Goal: Navigation & Orientation: Find specific page/section

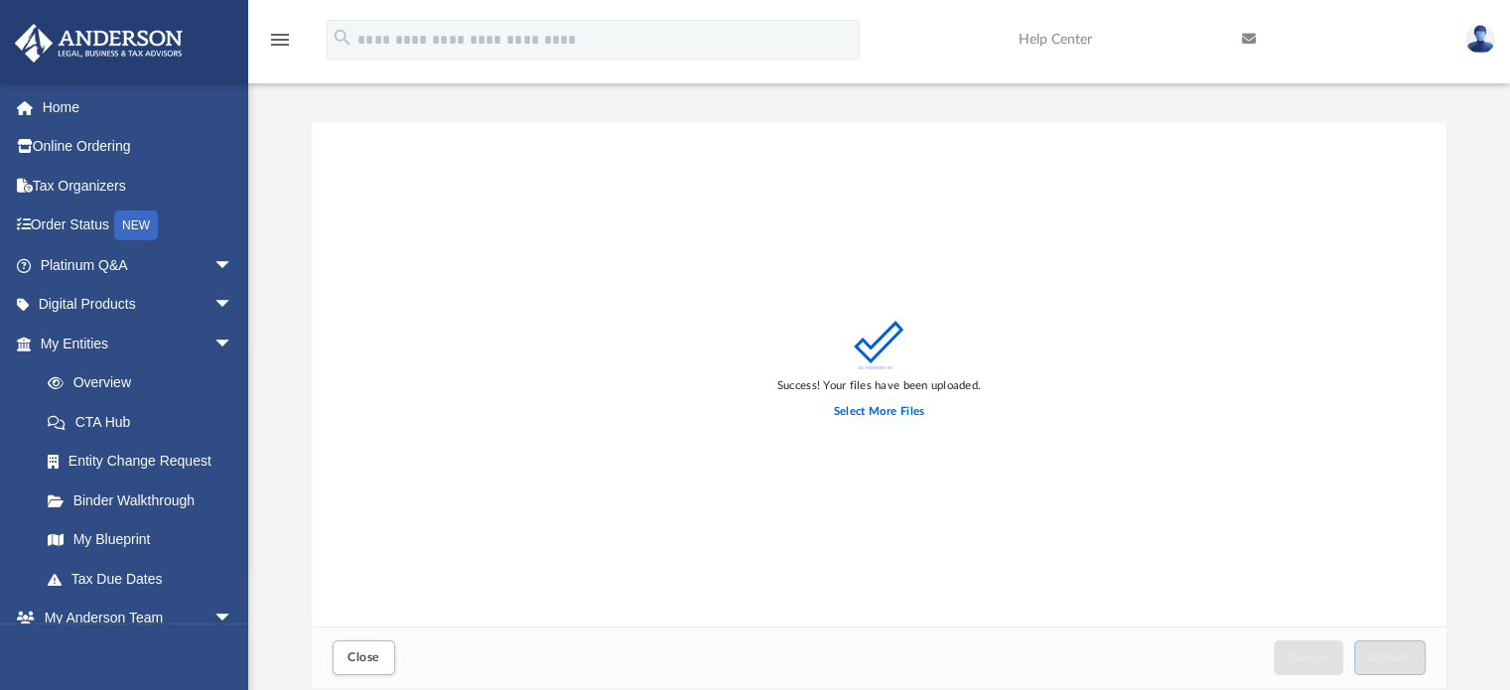
scroll to position [489, 1120]
click at [165, 579] on link "Tax Due Dates" at bounding box center [145, 579] width 235 height 40
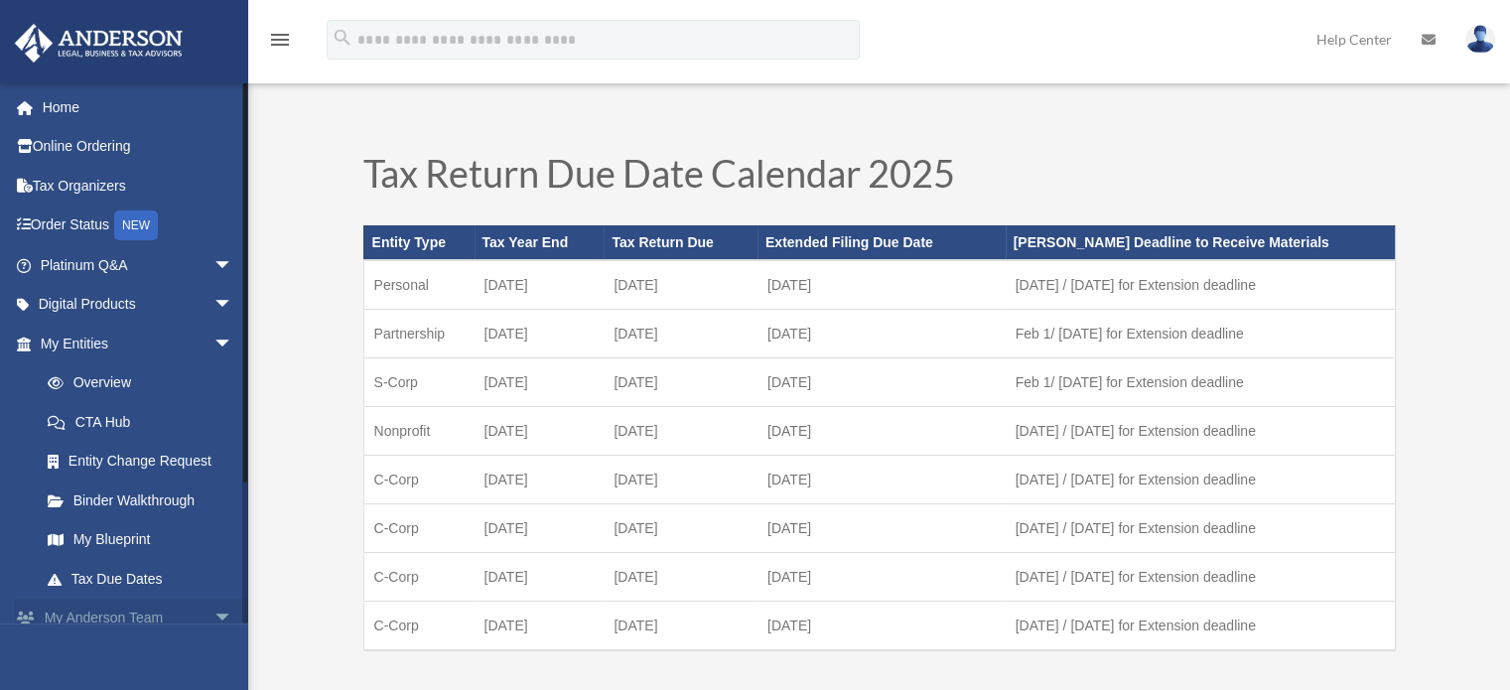
click at [135, 614] on link "My Anderson Team arrow_drop_down" at bounding box center [138, 619] width 249 height 40
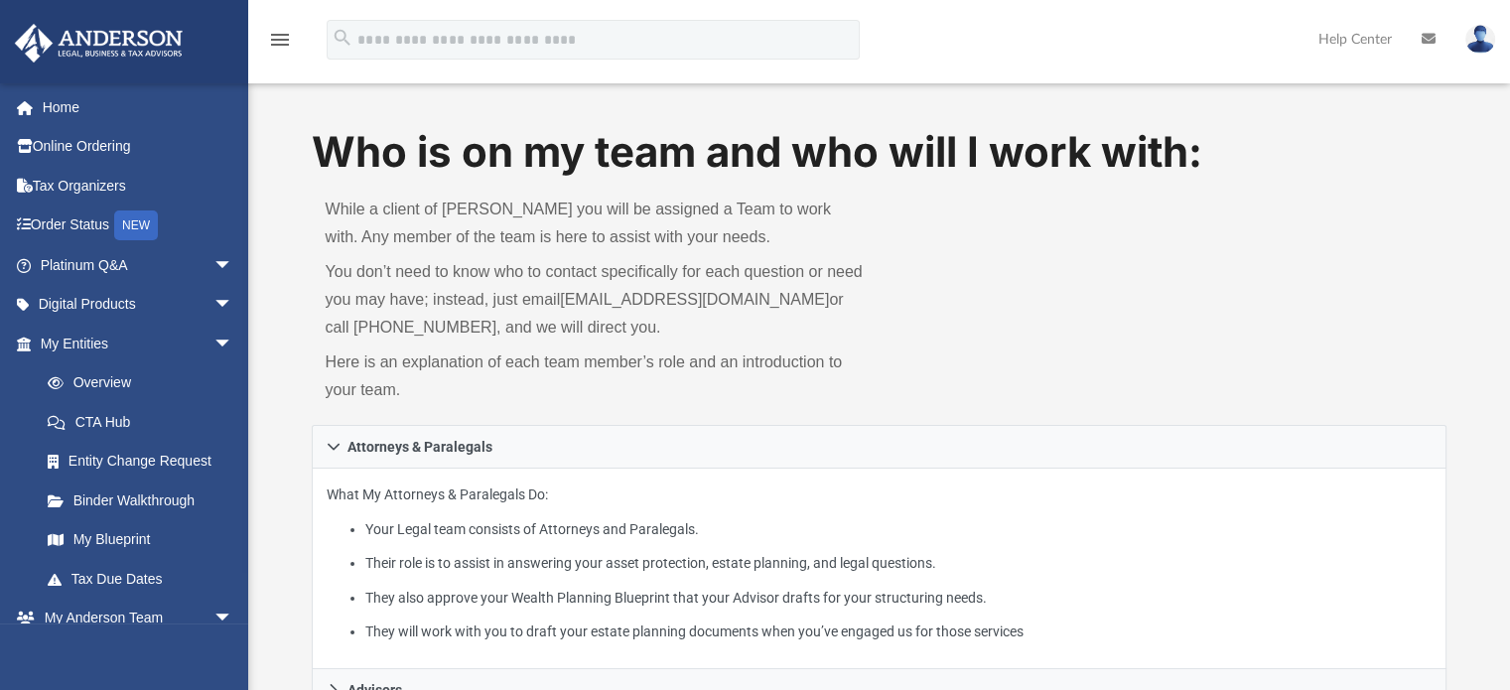
click at [1434, 41] on icon at bounding box center [1429, 39] width 14 height 14
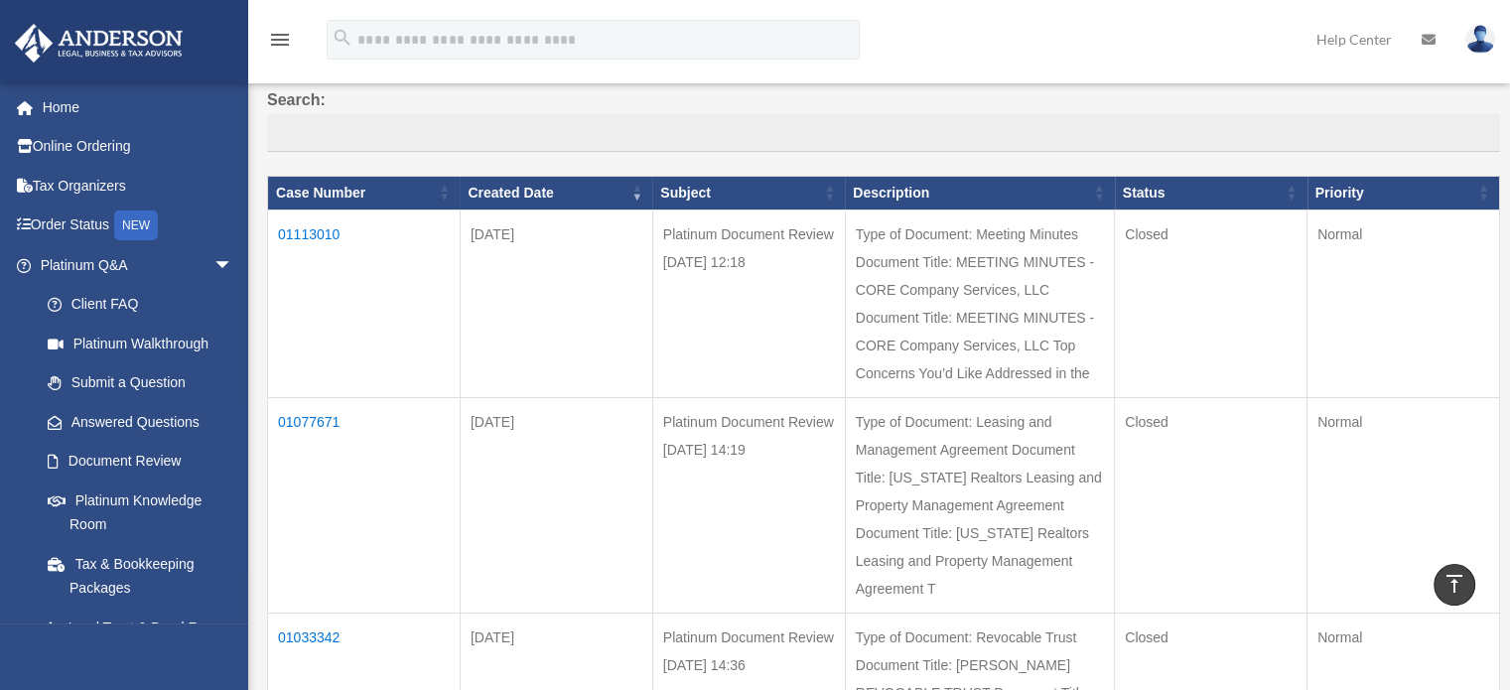
scroll to position [154, 0]
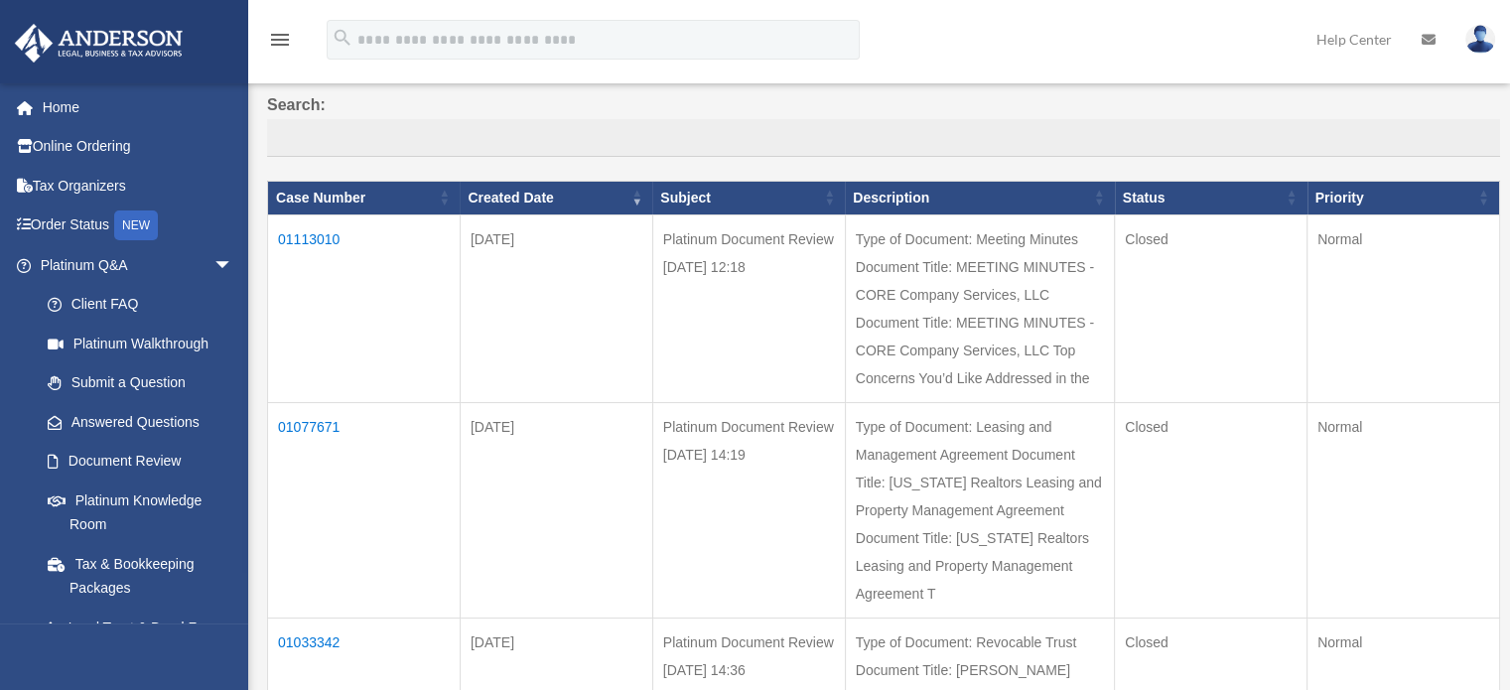
click at [302, 230] on td "01113010" at bounding box center [364, 308] width 193 height 188
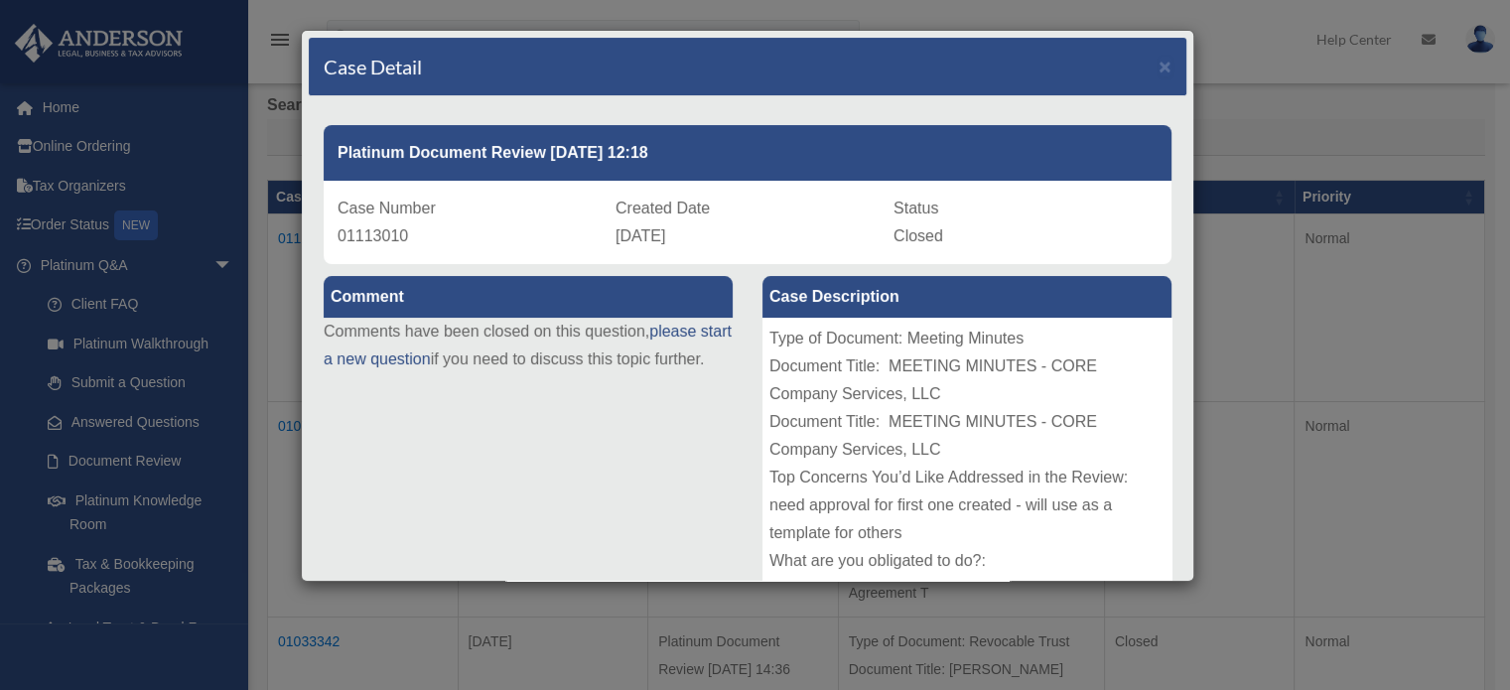
drag, startPoint x: 1195, startPoint y: 269, endPoint x: 1197, endPoint y: 308, distance: 38.8
click at [1197, 308] on div "Case Detail × Platinum Document Review 09/16/2025 12:18 Case Number 01113010 Cr…" at bounding box center [755, 345] width 1510 height 690
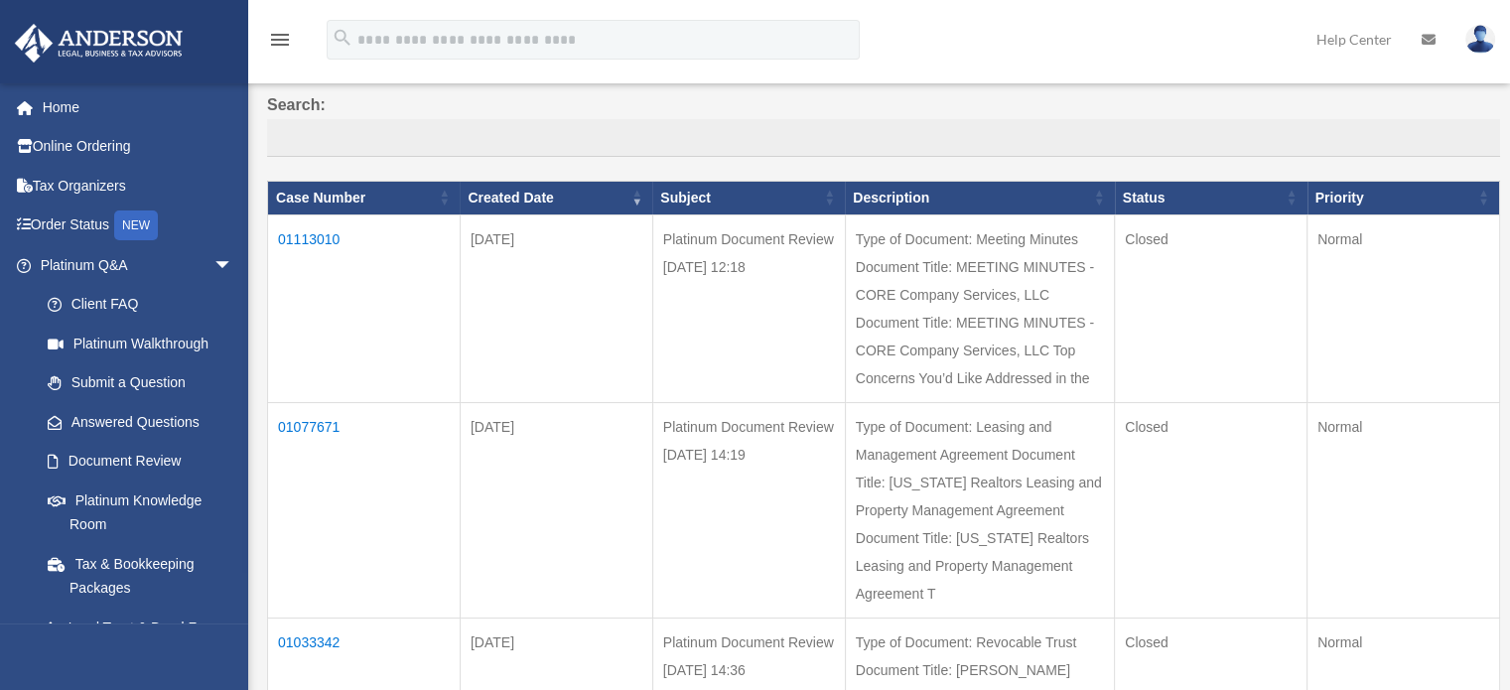
click at [326, 229] on td "01113010" at bounding box center [364, 308] width 193 height 188
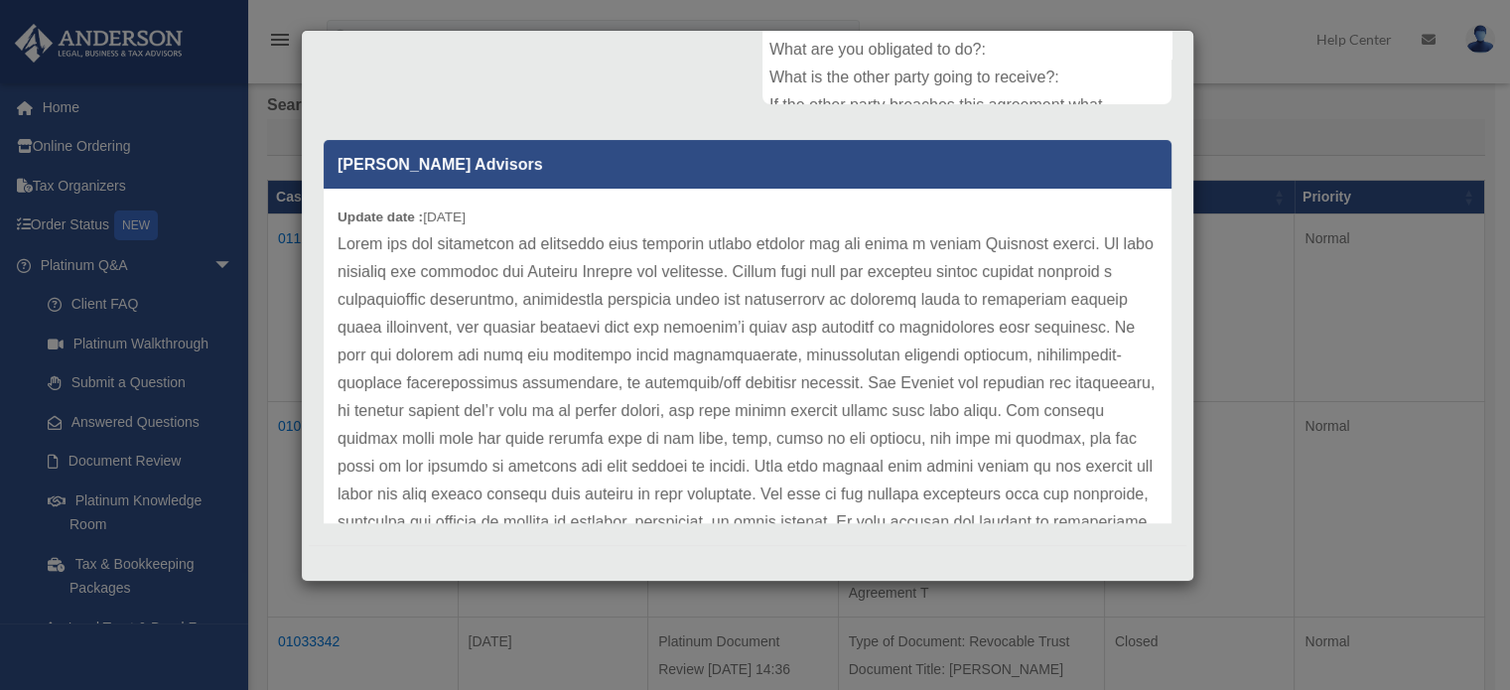
scroll to position [0, 0]
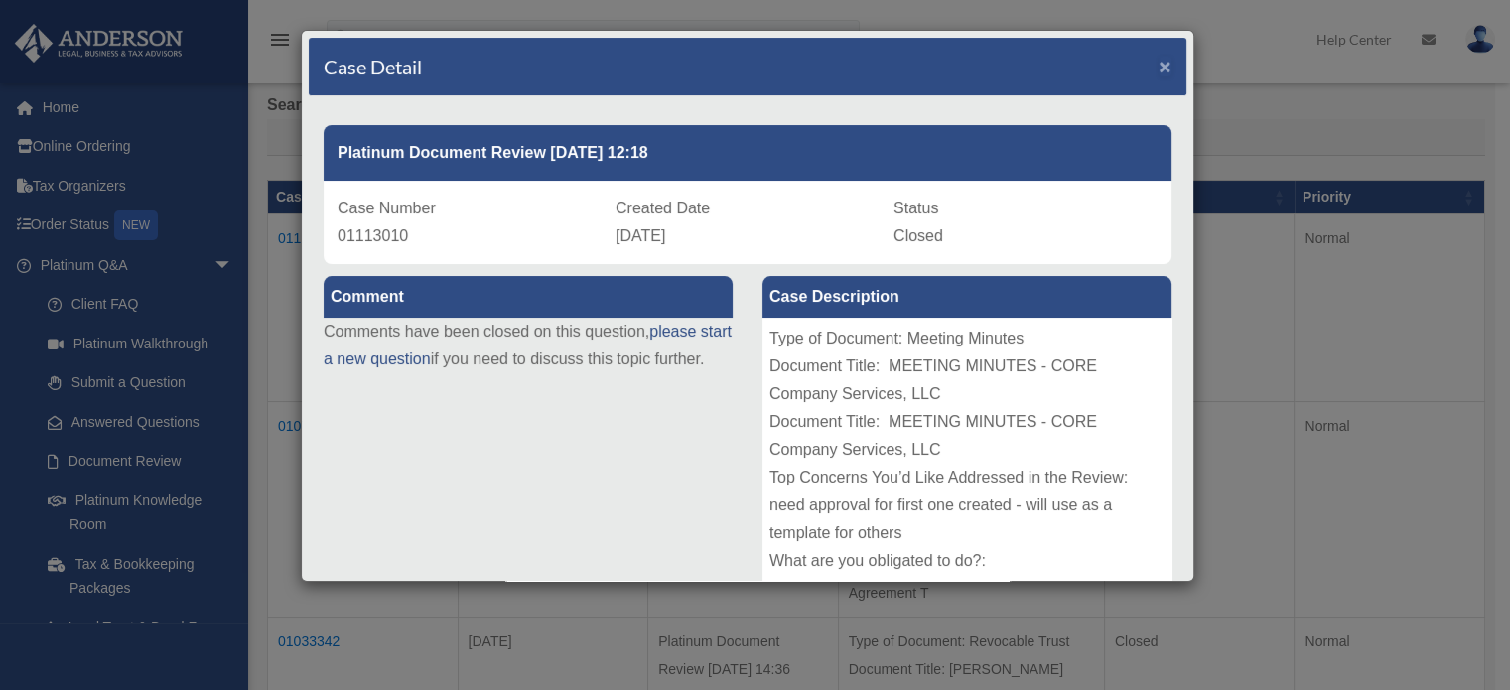
click at [1159, 70] on span "×" at bounding box center [1165, 66] width 13 height 23
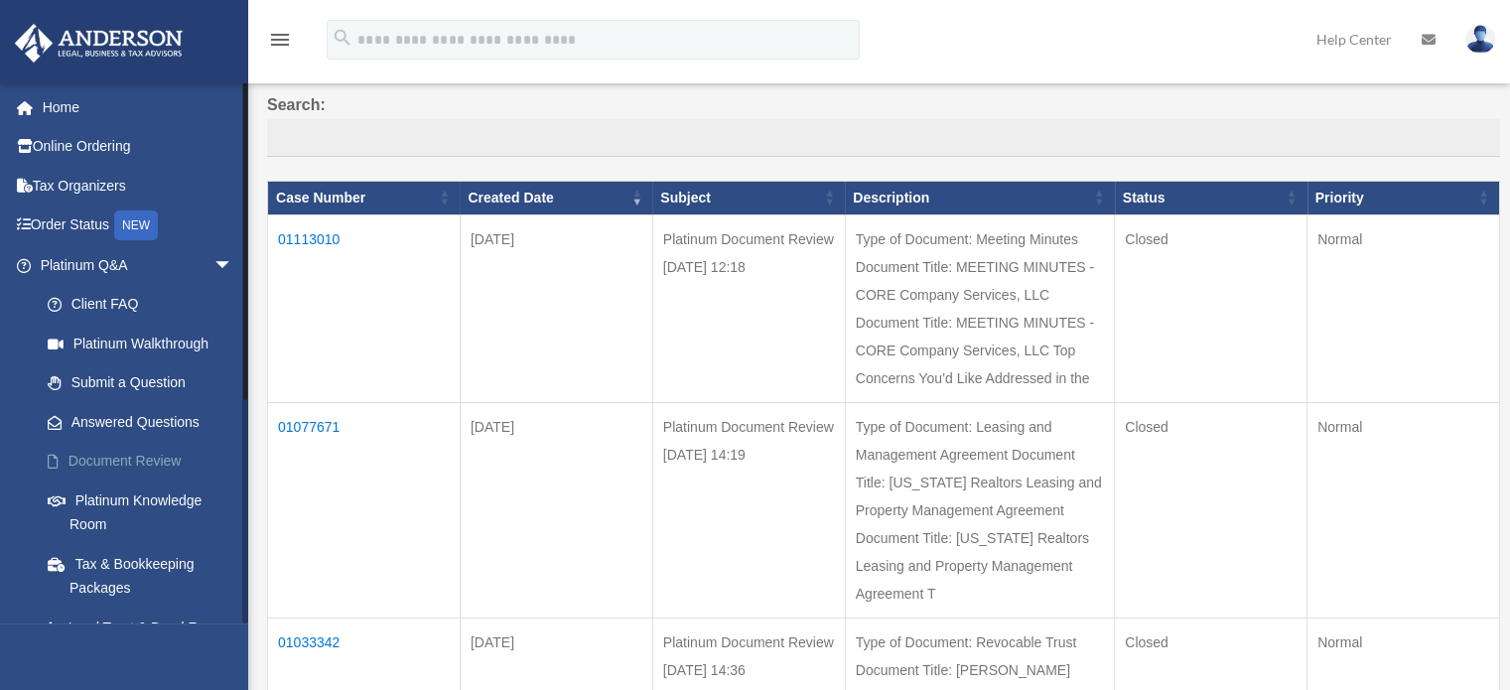
click at [172, 468] on link "Document Review" at bounding box center [145, 462] width 235 height 40
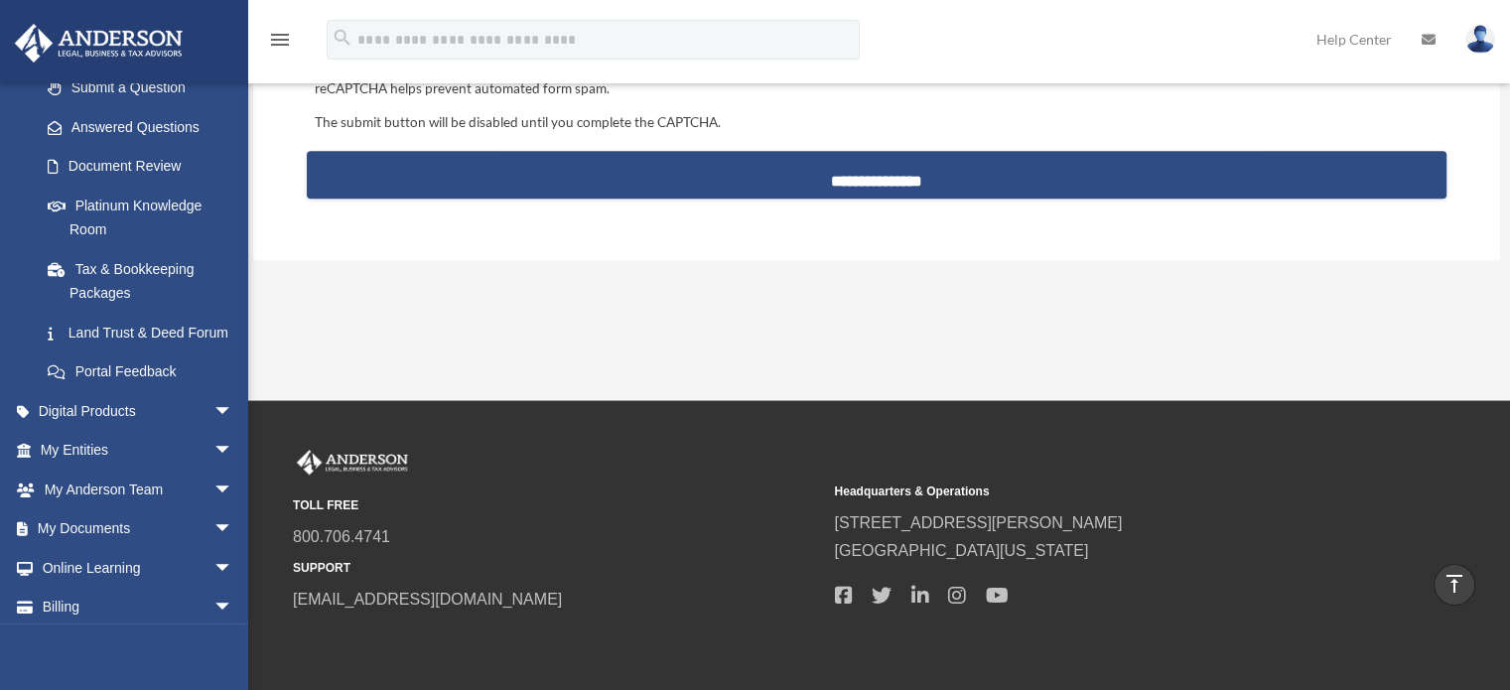
scroll to position [331, 0]
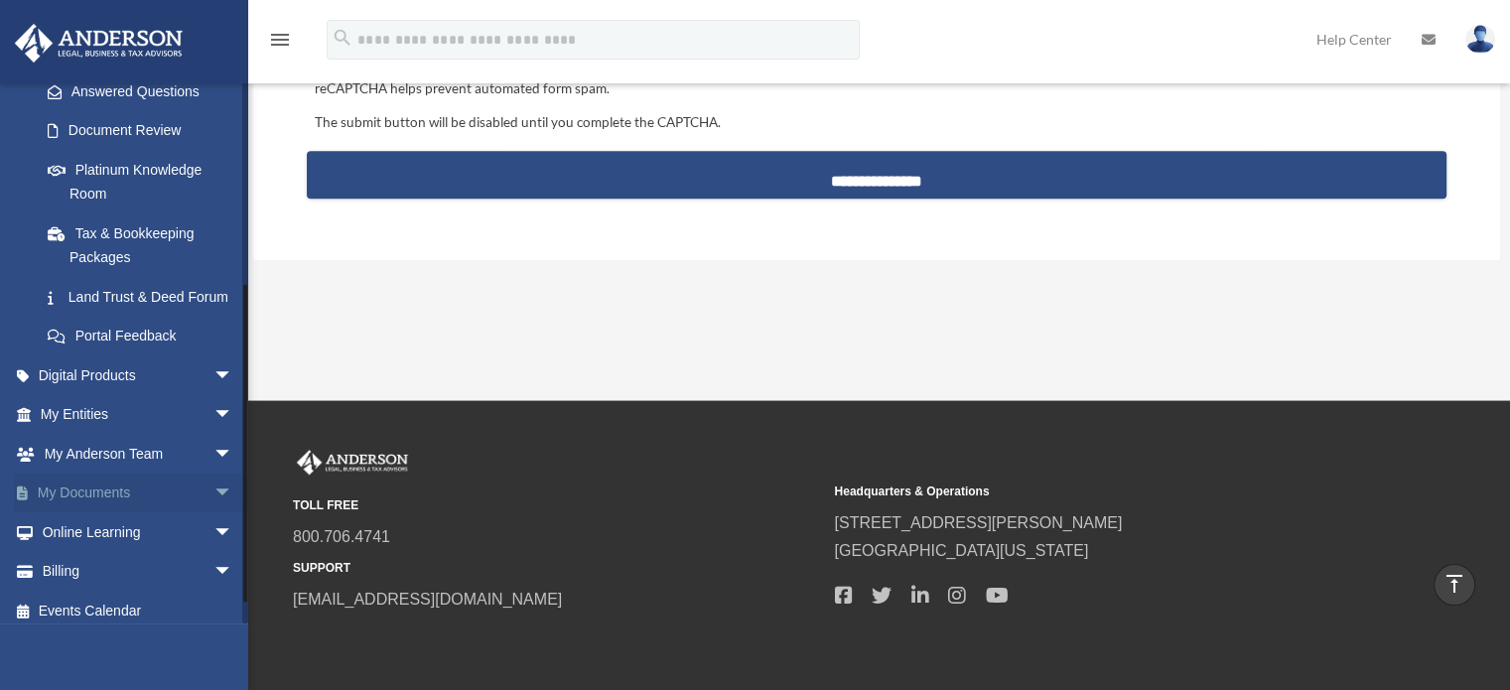
click at [112, 513] on link "My Documents arrow_drop_down" at bounding box center [138, 494] width 249 height 40
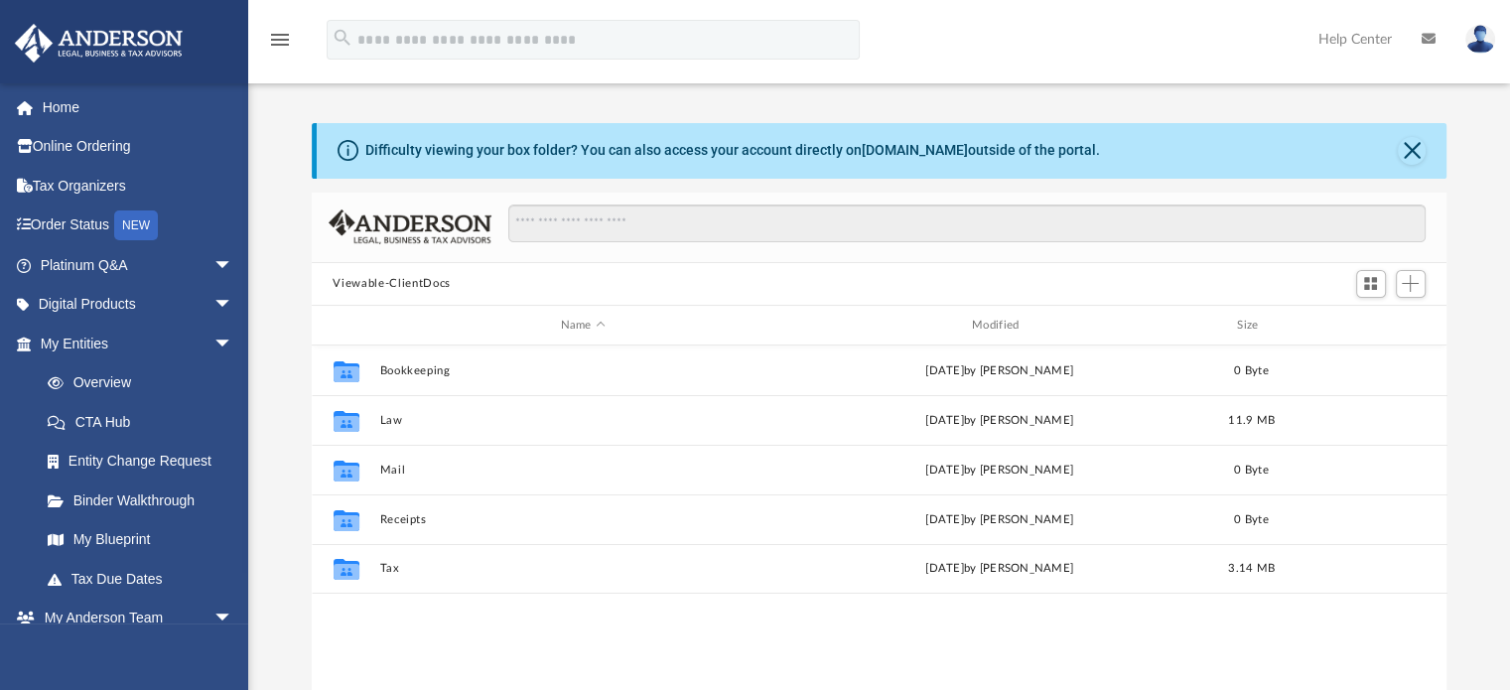
scroll to position [436, 1120]
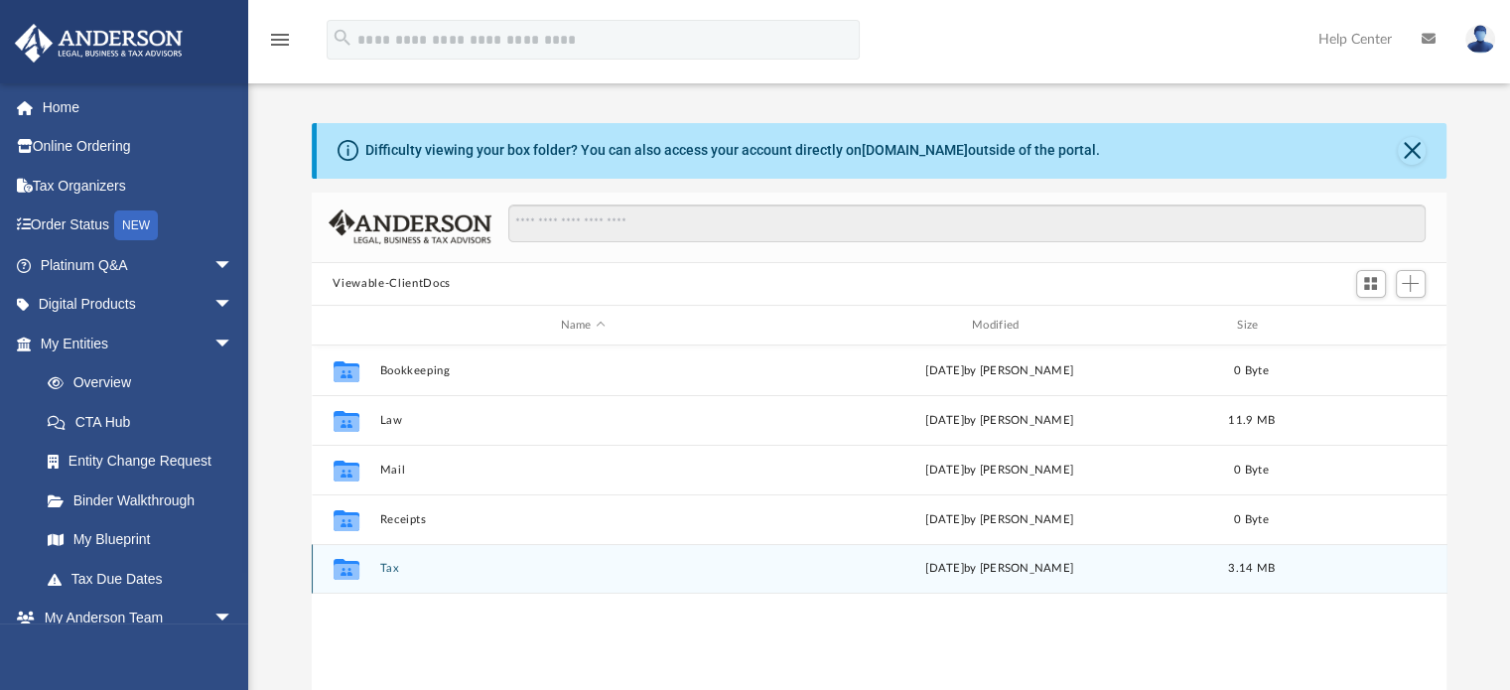
click at [355, 566] on icon "grid" at bounding box center [346, 572] width 26 height 16
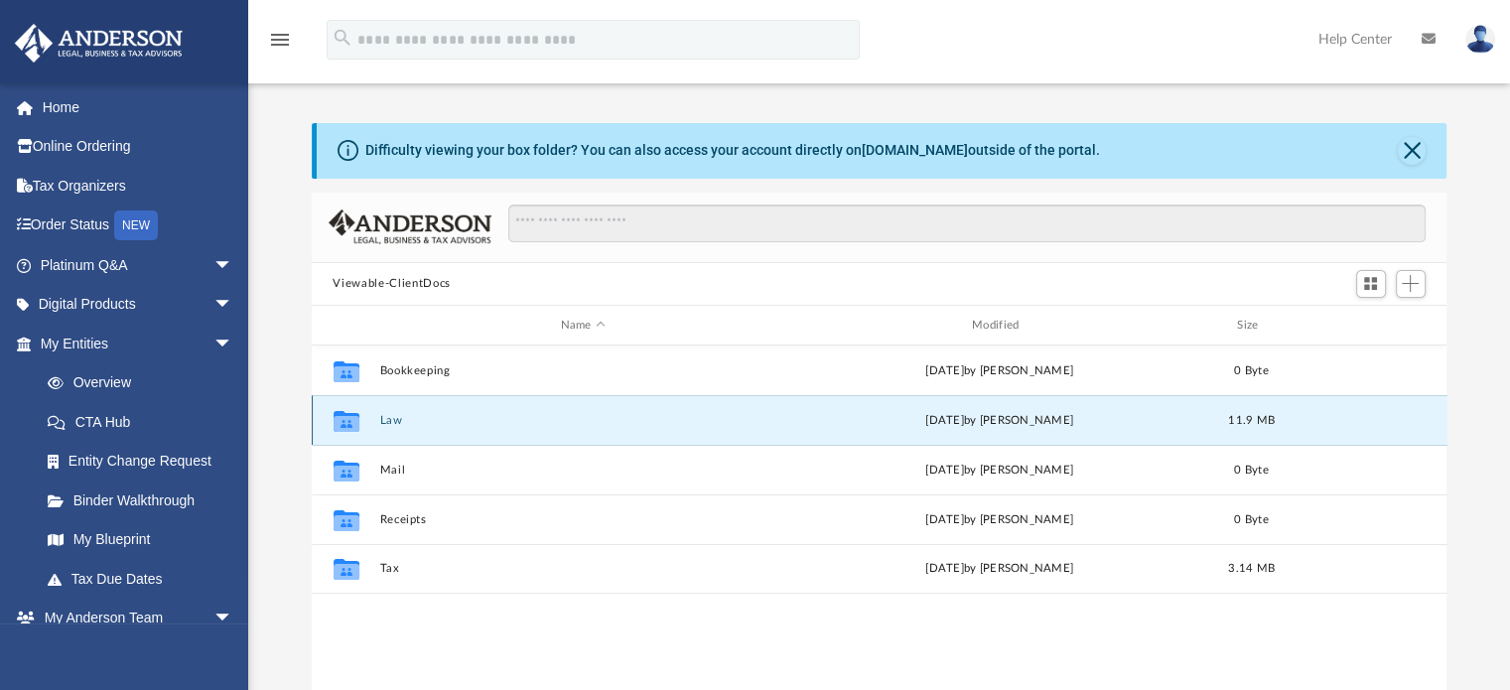
click at [381, 420] on button "Law" at bounding box center [582, 420] width 407 height 13
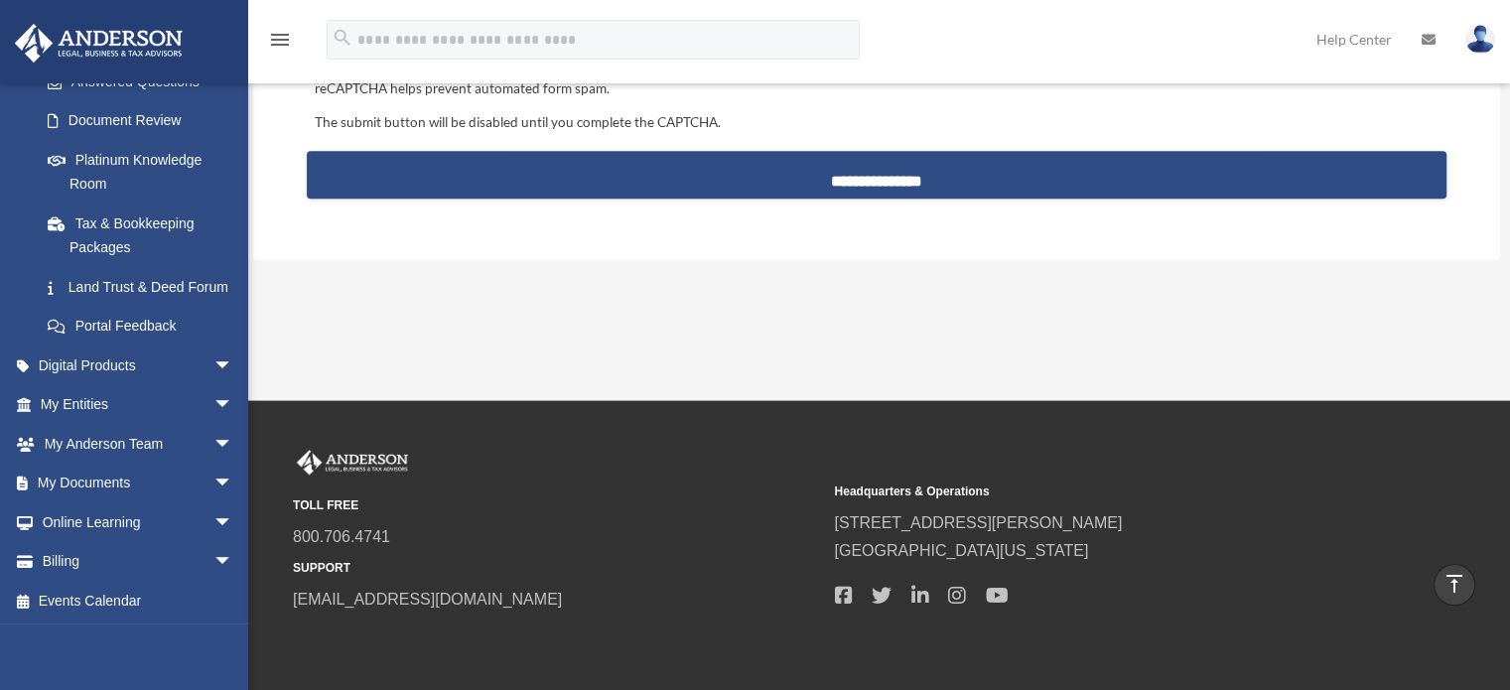
scroll to position [365, 0]
click at [148, 483] on link "My Documents arrow_drop_down" at bounding box center [138, 482] width 249 height 40
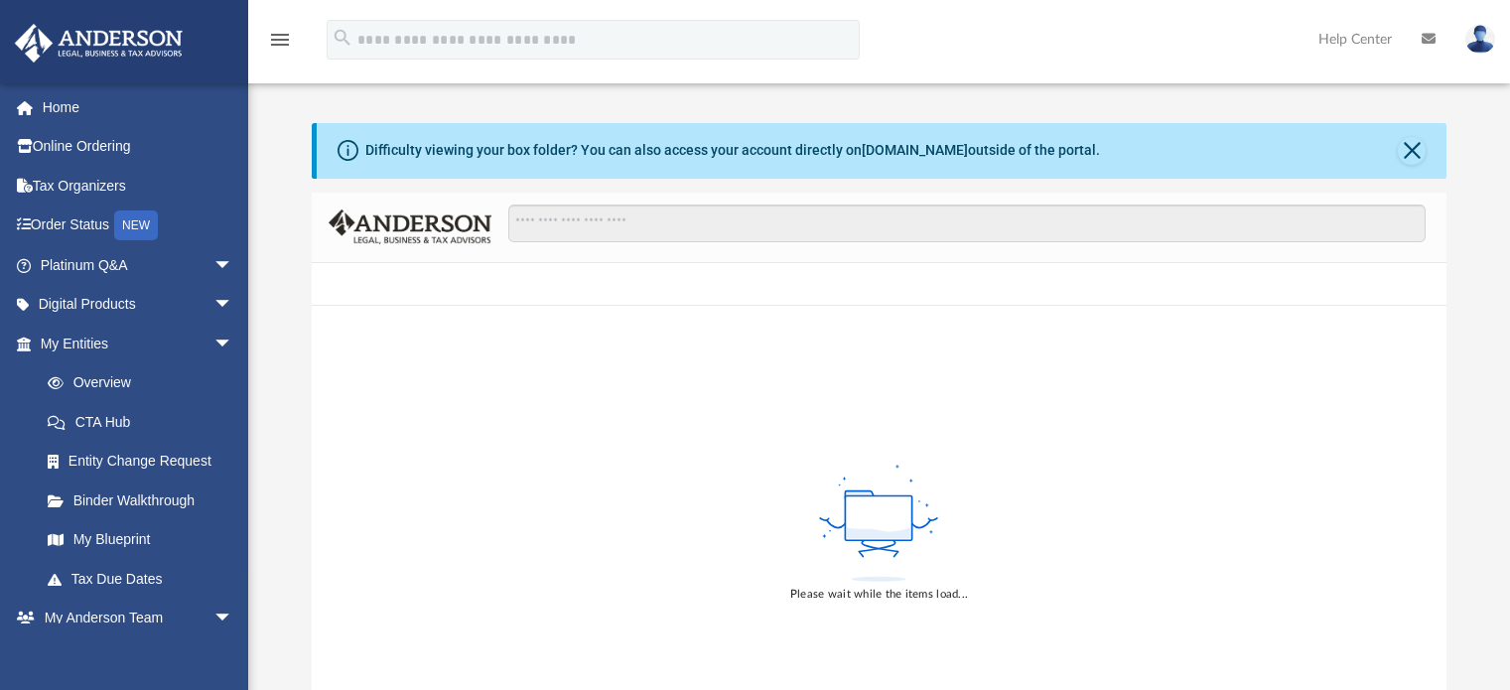
click at [205, 477] on link "Entity Change Request" at bounding box center [145, 462] width 235 height 40
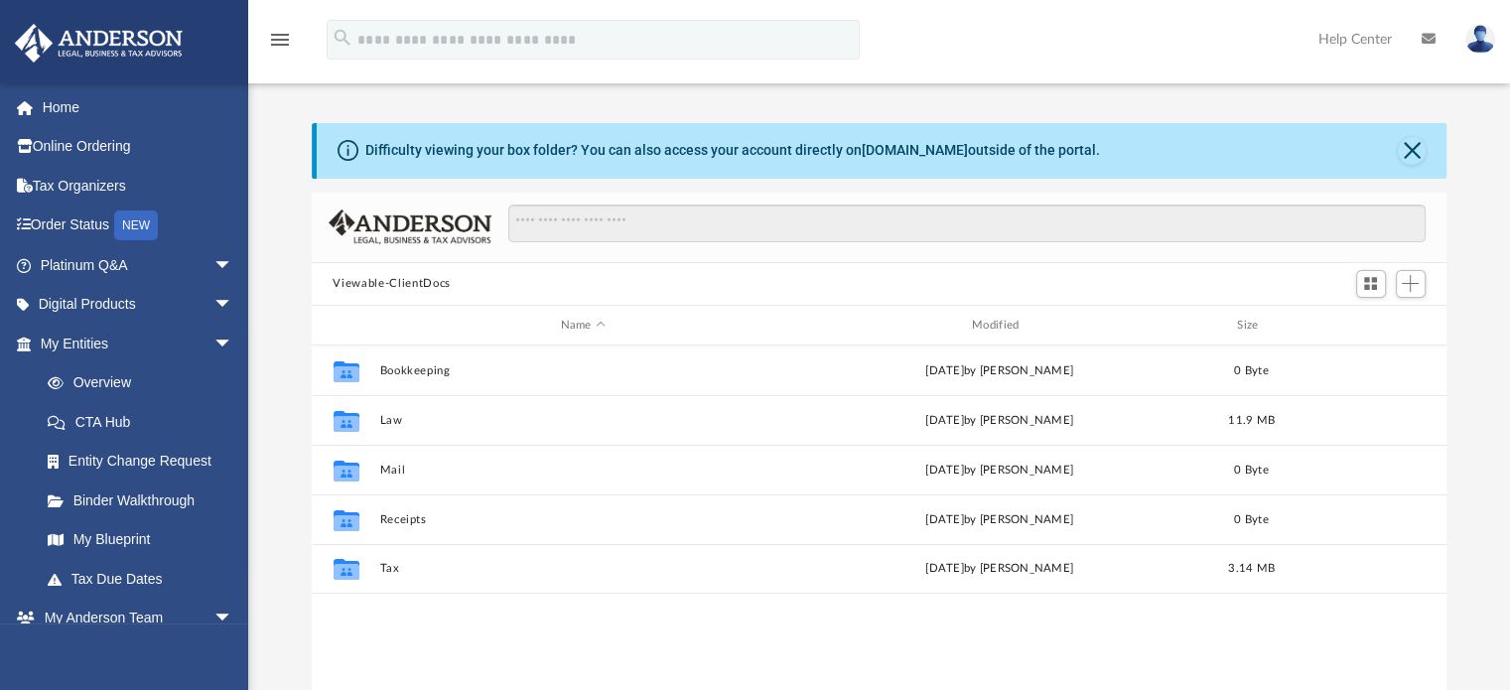
scroll to position [436, 1120]
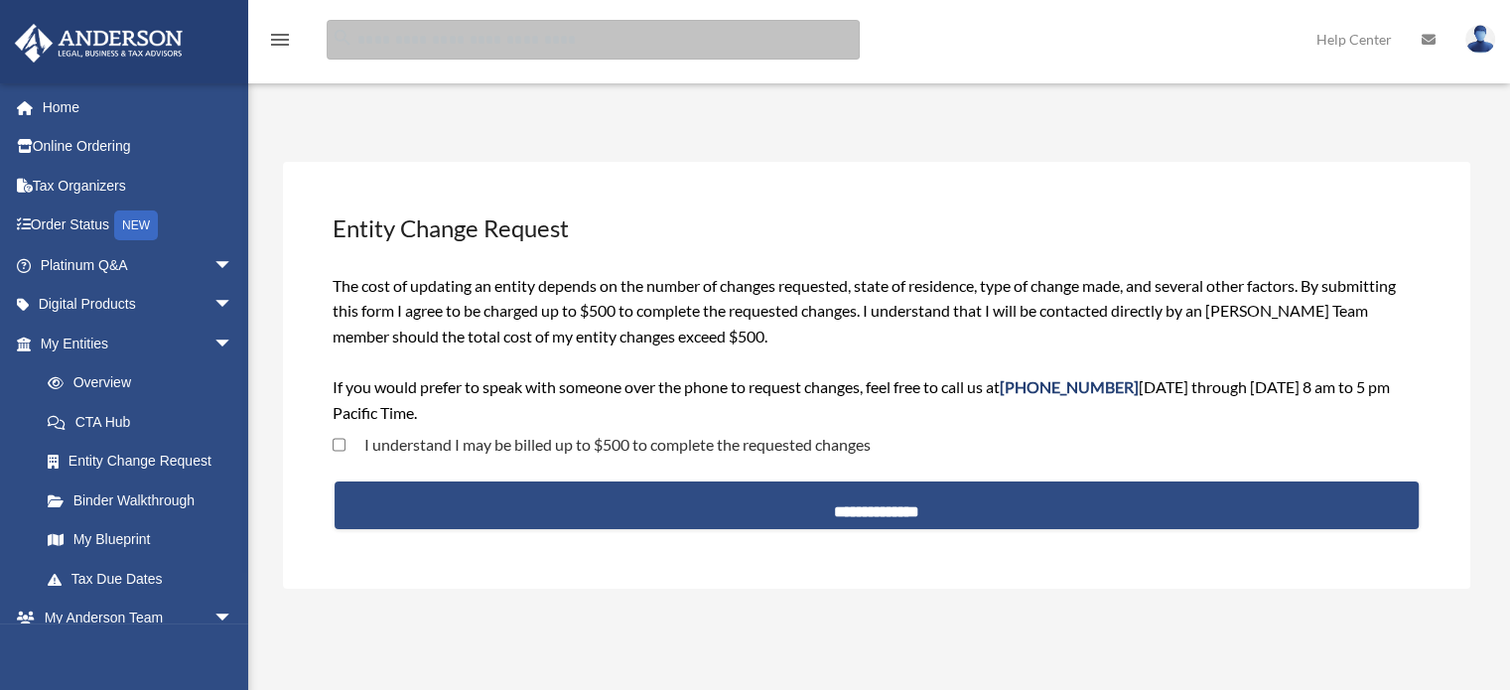
click at [423, 51] on input "search" at bounding box center [593, 40] width 533 height 40
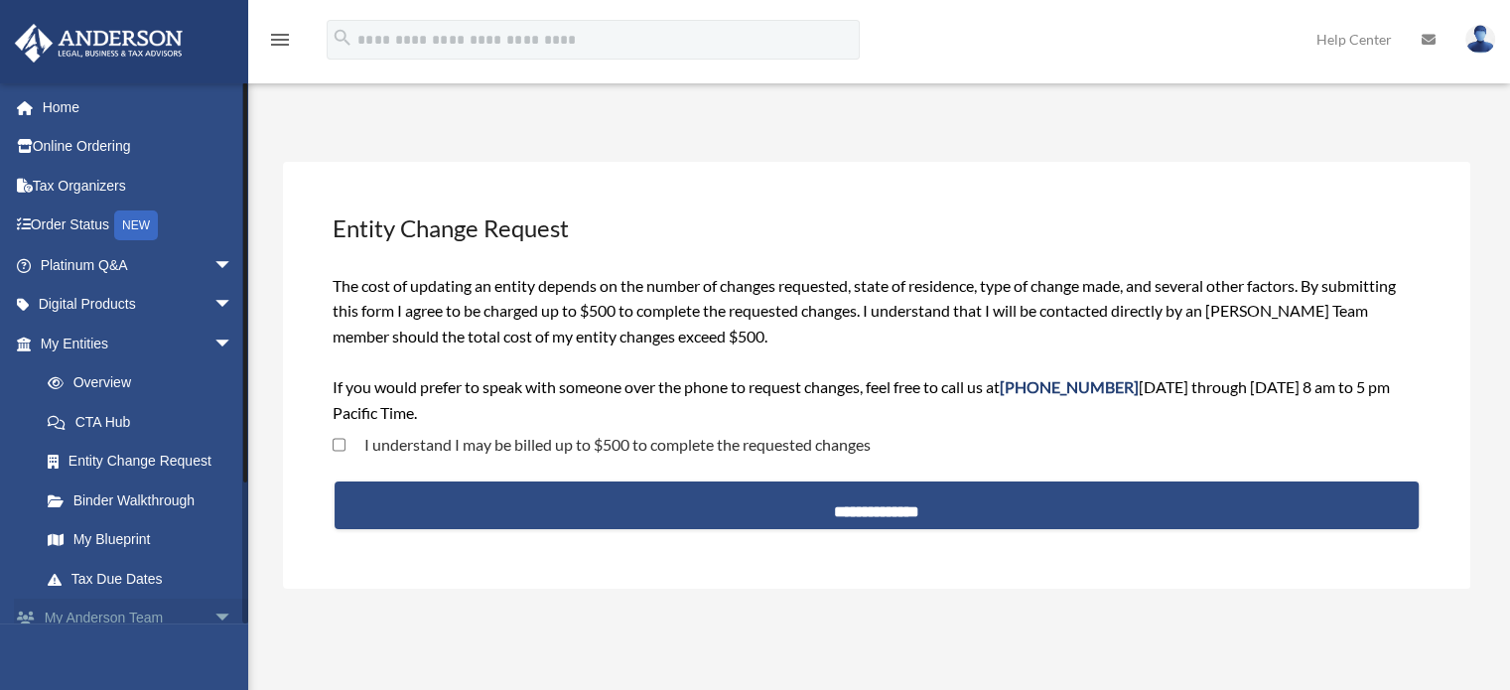
click at [213, 616] on span "arrow_drop_down" at bounding box center [233, 619] width 40 height 41
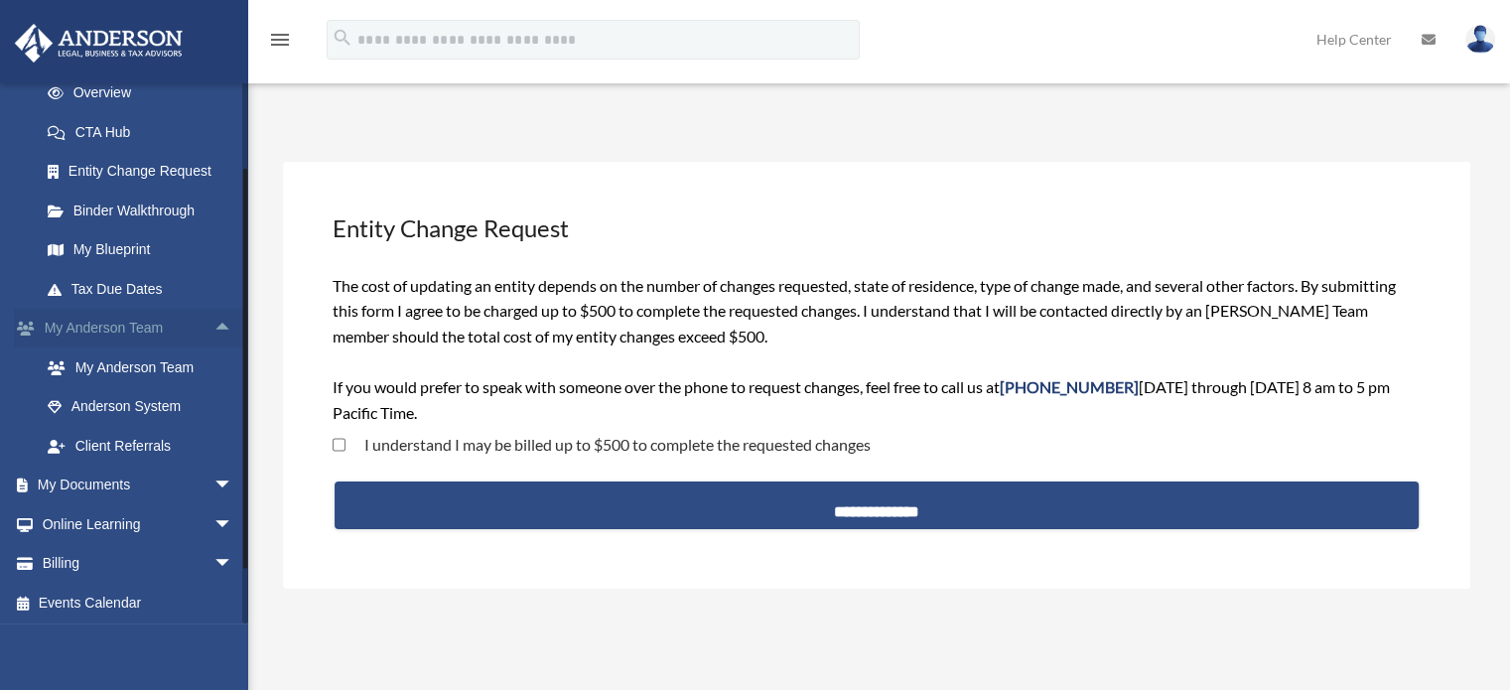
scroll to position [293, 0]
click at [213, 482] on span "arrow_drop_down" at bounding box center [233, 483] width 40 height 41
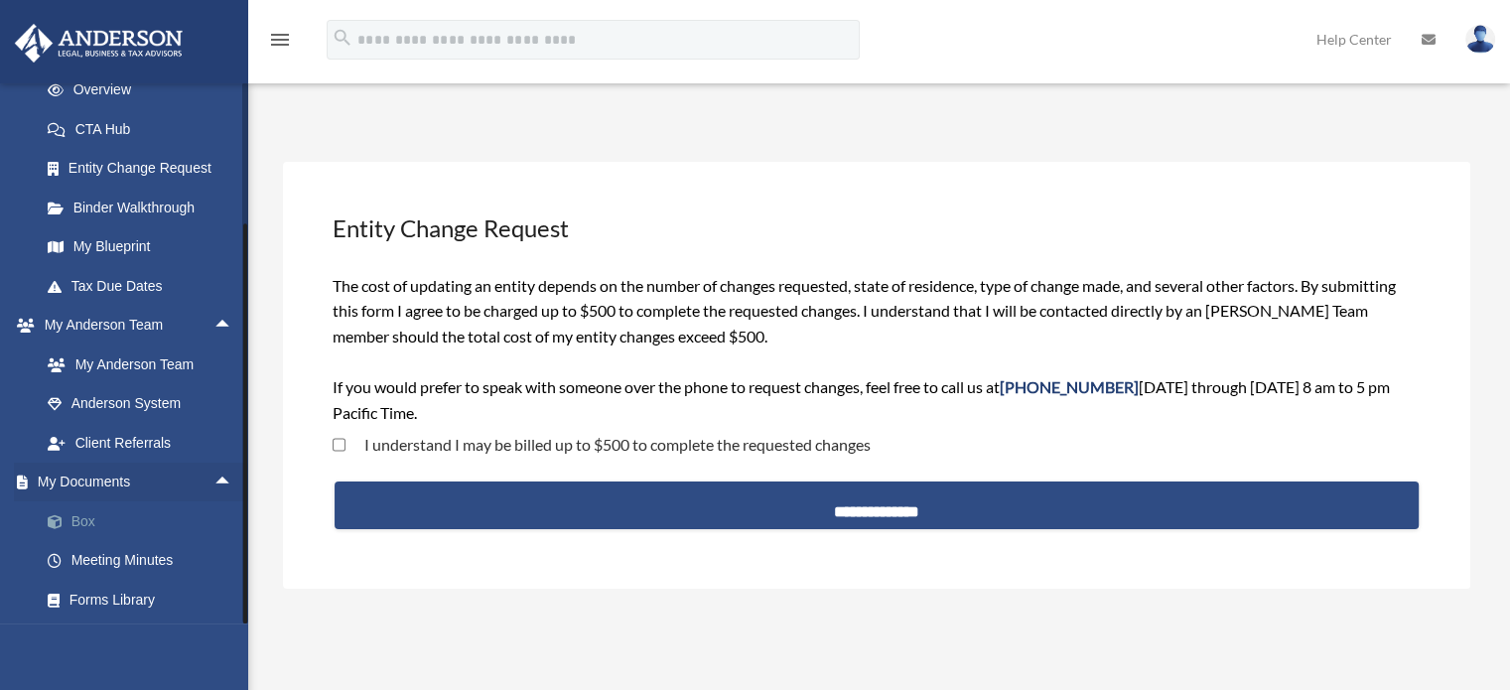
click at [75, 535] on link "Box" at bounding box center [145, 521] width 235 height 40
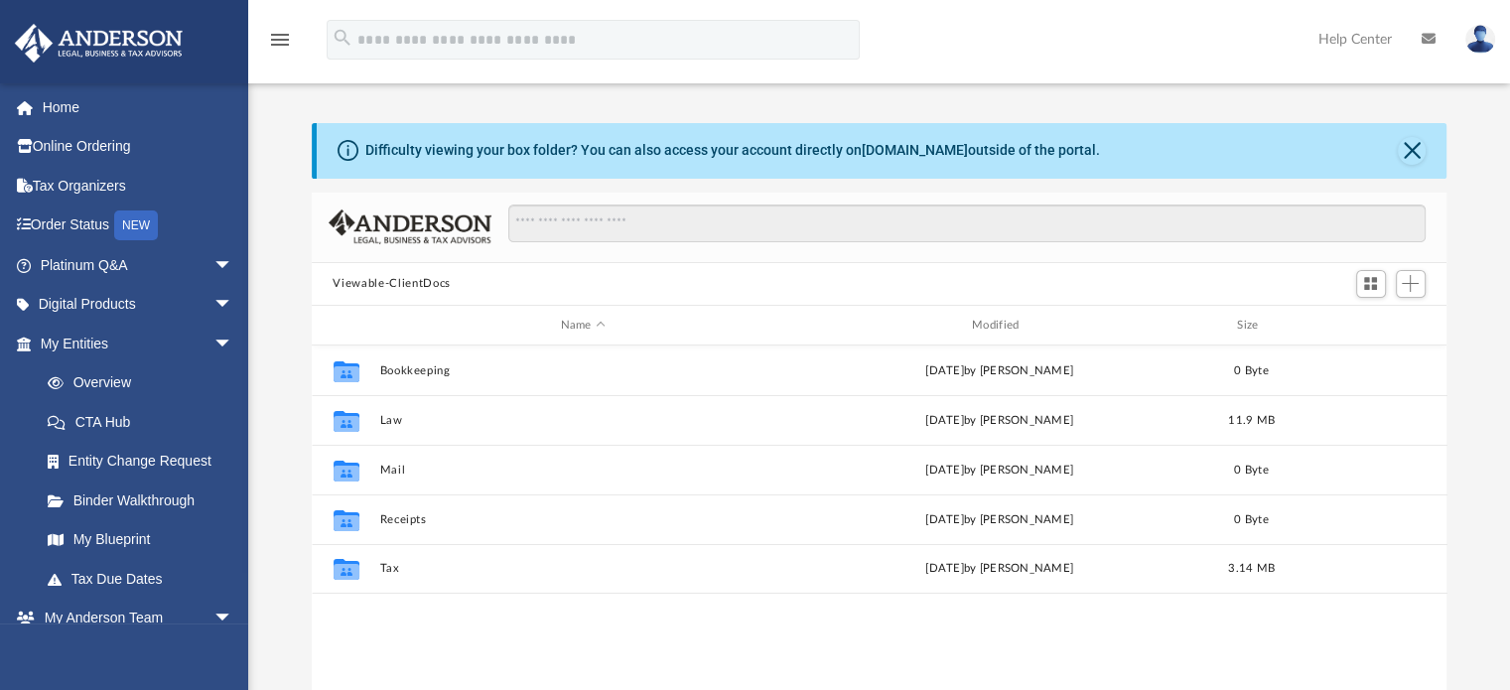
scroll to position [436, 1120]
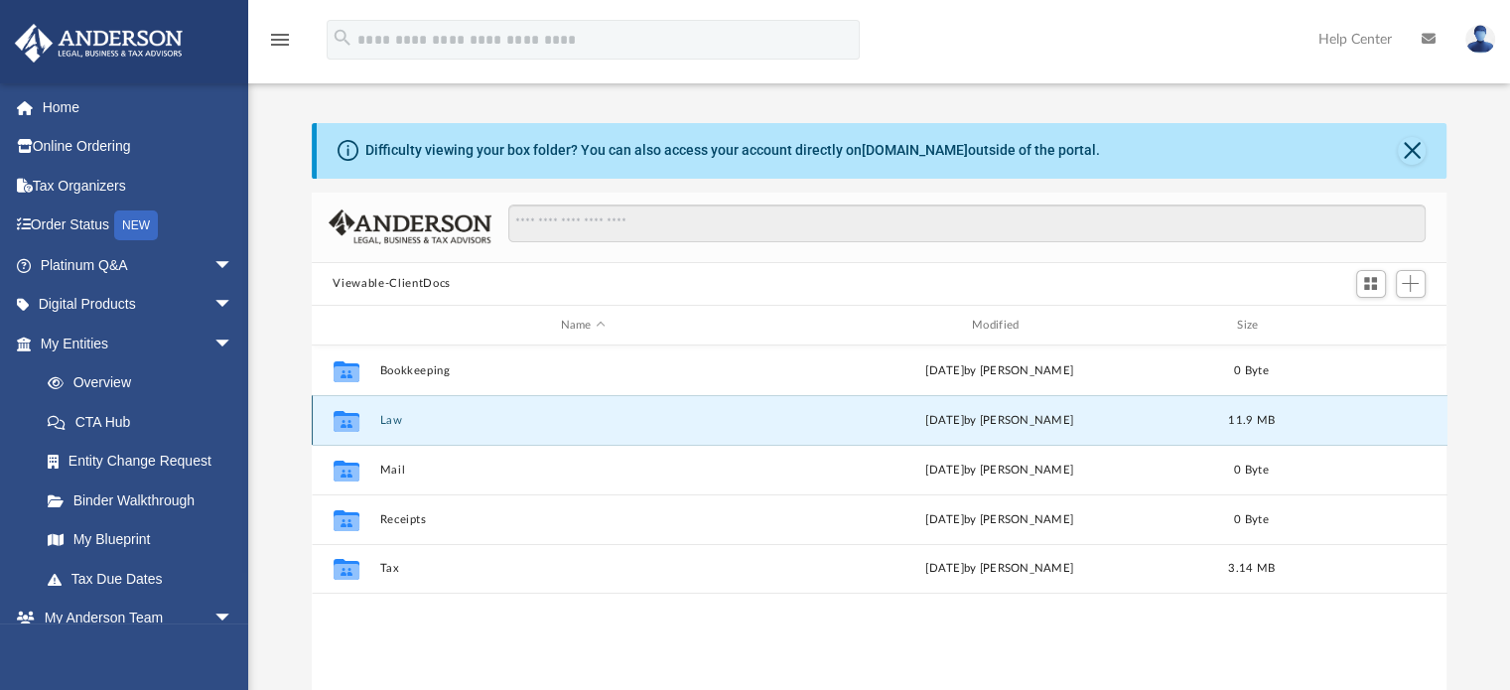
click at [391, 420] on button "Law" at bounding box center [582, 420] width 407 height 13
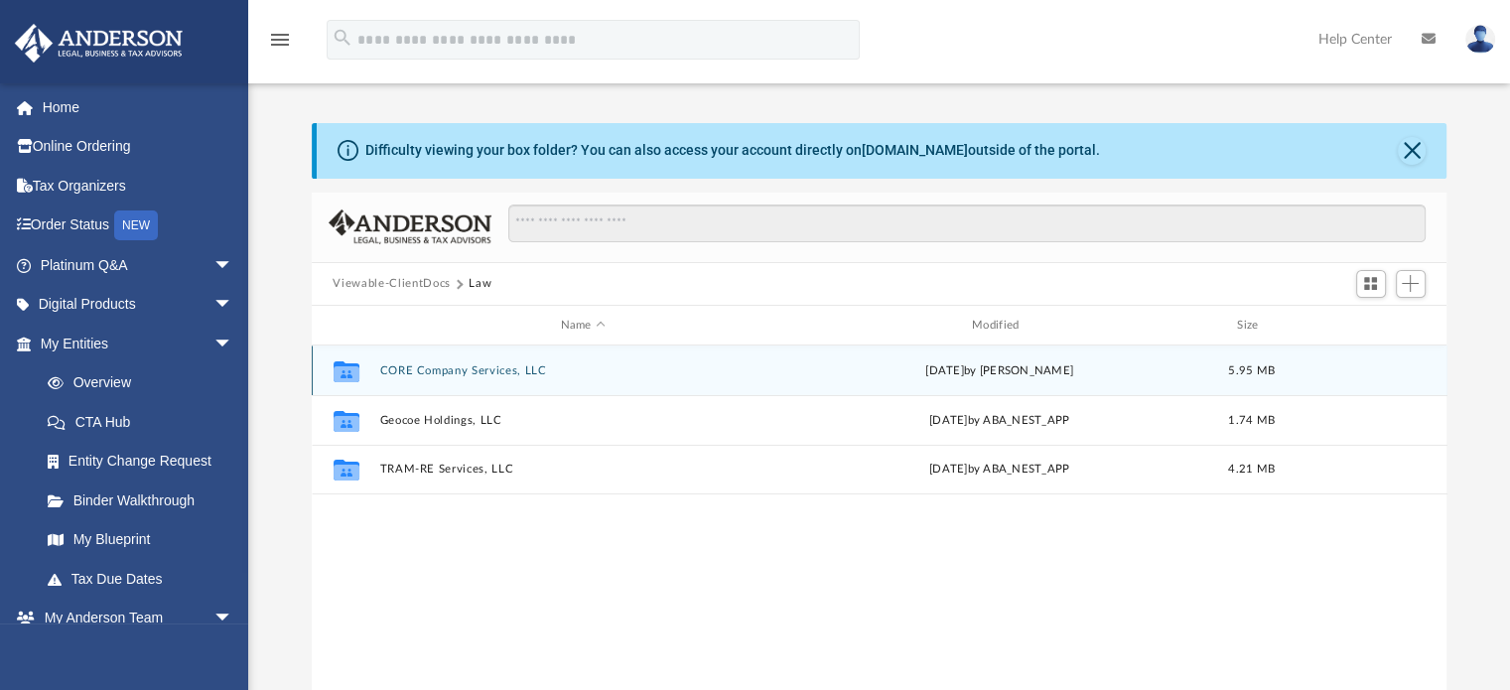
click at [414, 368] on button "CORE Company Services, LLC" at bounding box center [582, 370] width 407 height 13
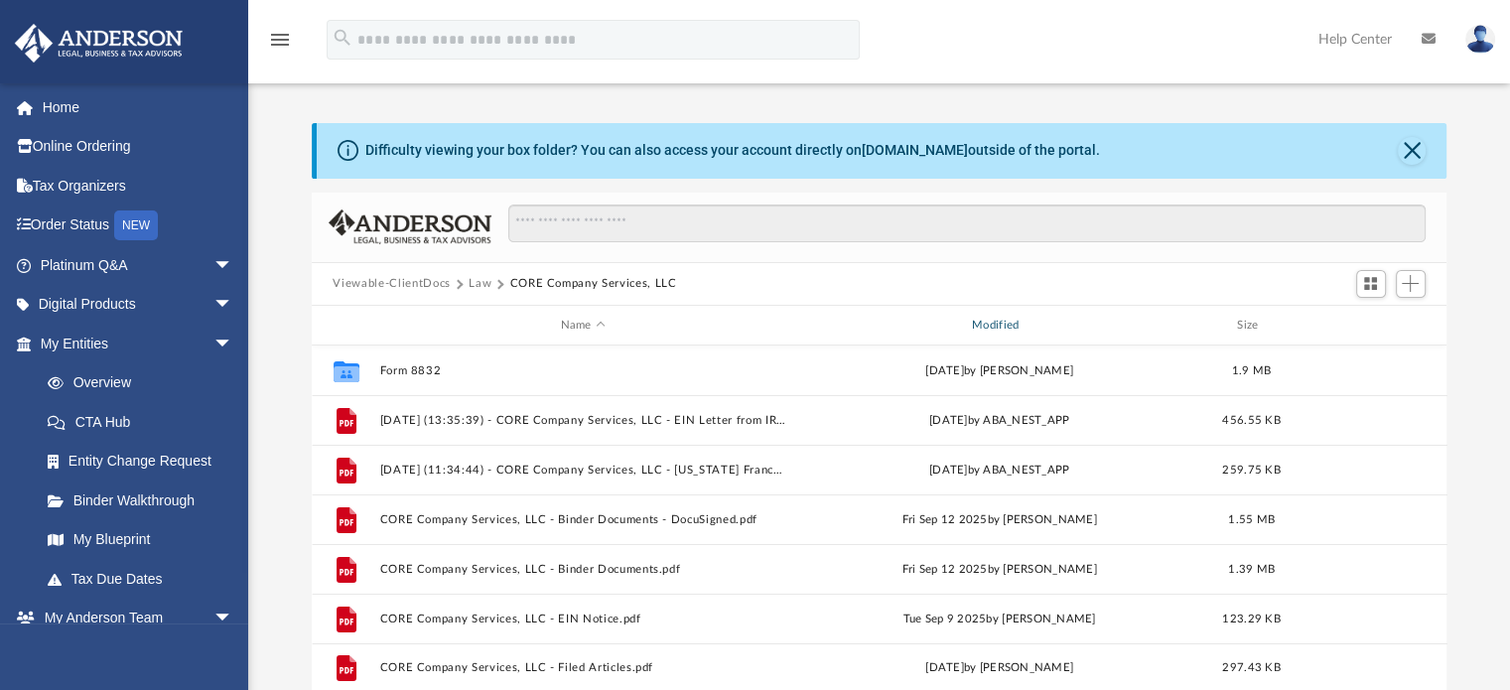
click at [1008, 323] on div "Modified" at bounding box center [999, 326] width 408 height 18
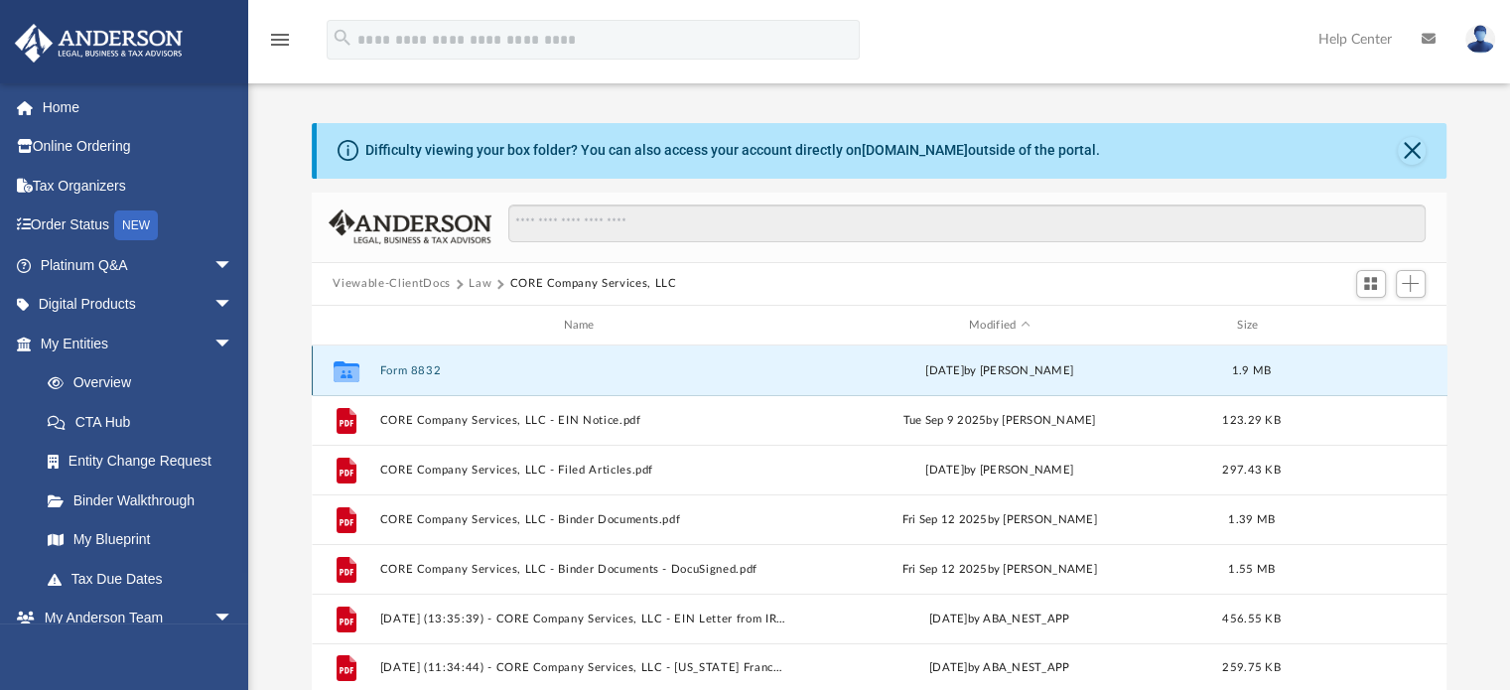
click at [411, 376] on button "Form 8832" at bounding box center [582, 370] width 407 height 13
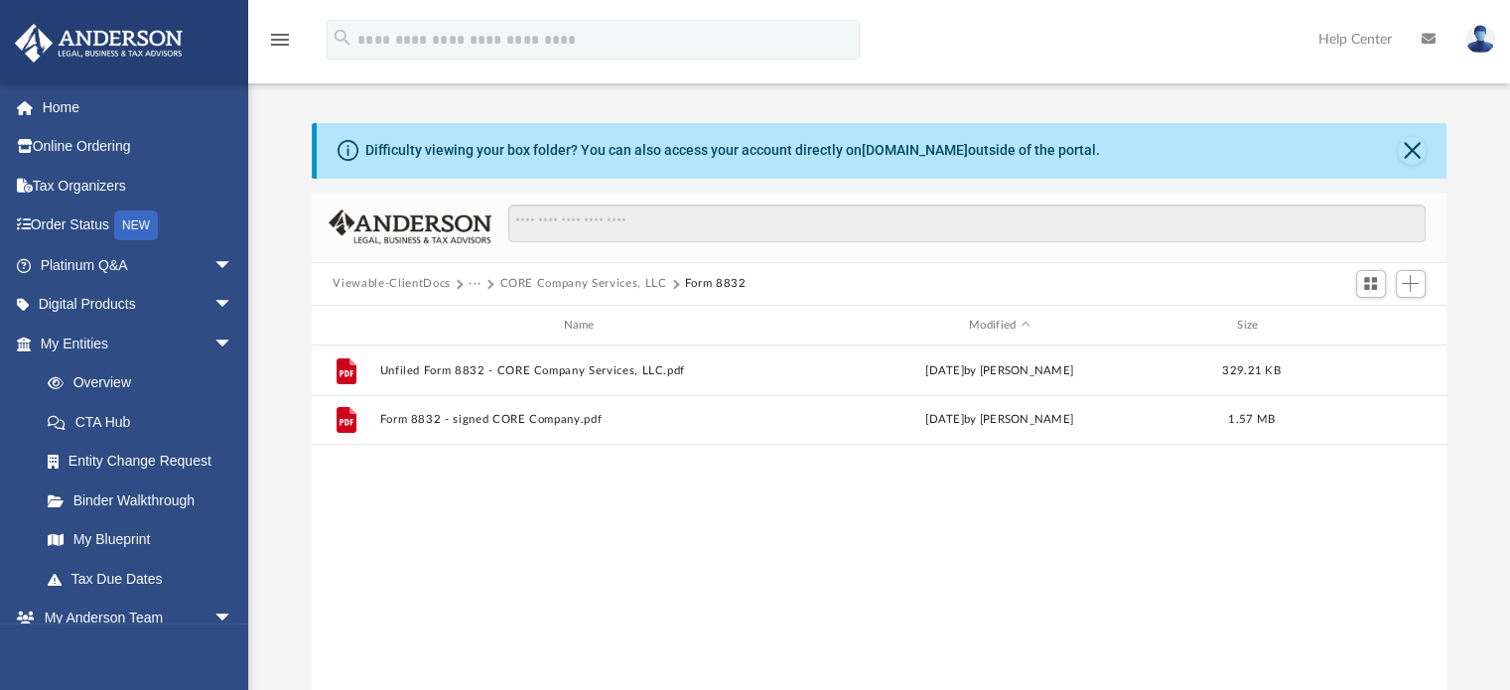
click at [418, 278] on button "Viewable-ClientDocs" at bounding box center [391, 284] width 117 height 18
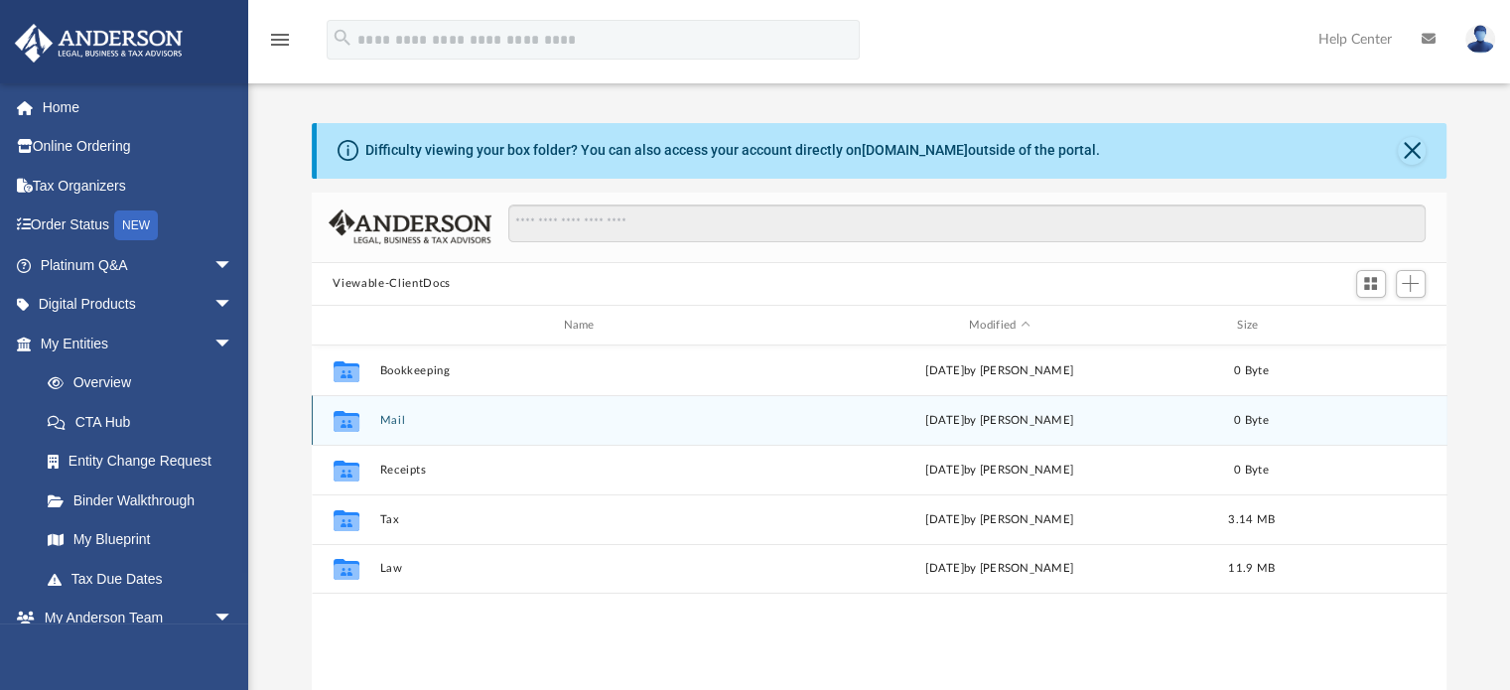
click at [397, 419] on button "Mail" at bounding box center [582, 420] width 407 height 13
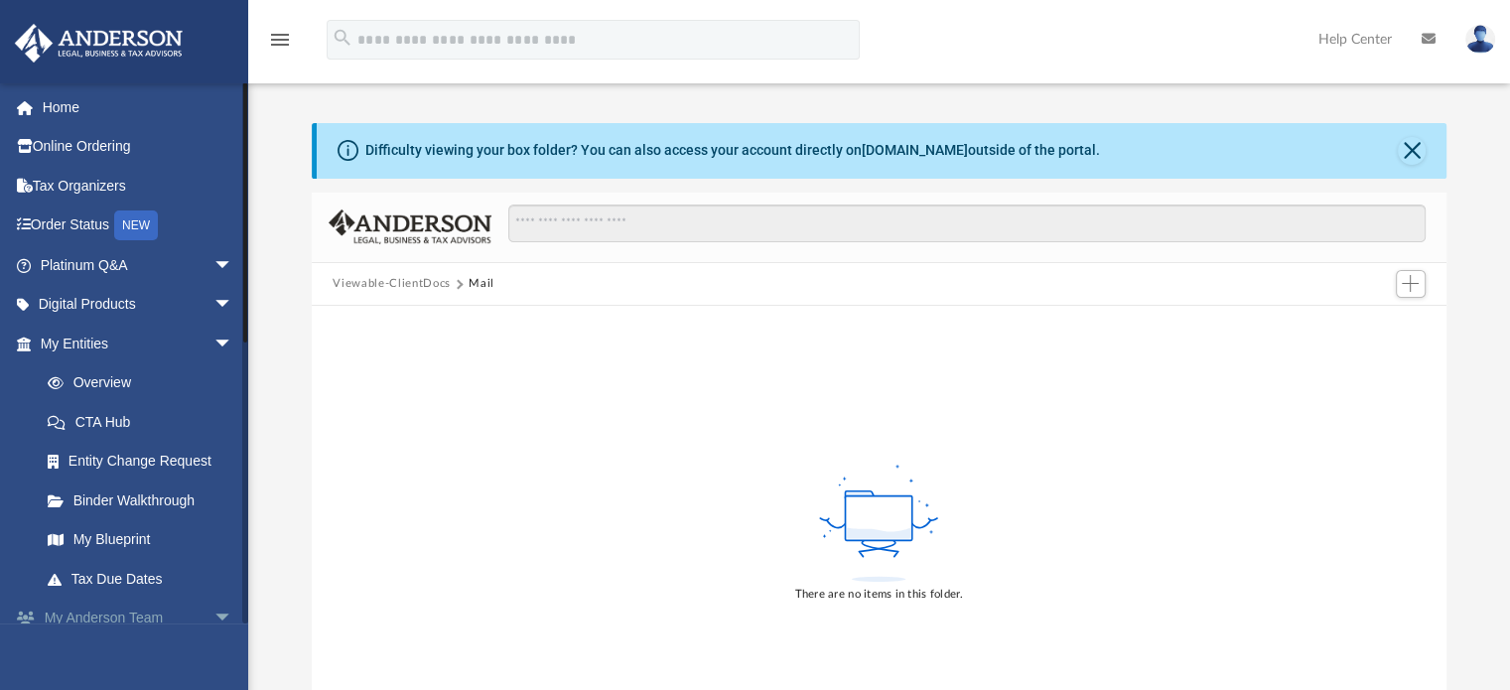
click at [213, 622] on span "arrow_drop_down" at bounding box center [233, 619] width 40 height 41
click at [96, 178] on link "Tax Organizers" at bounding box center [138, 186] width 249 height 40
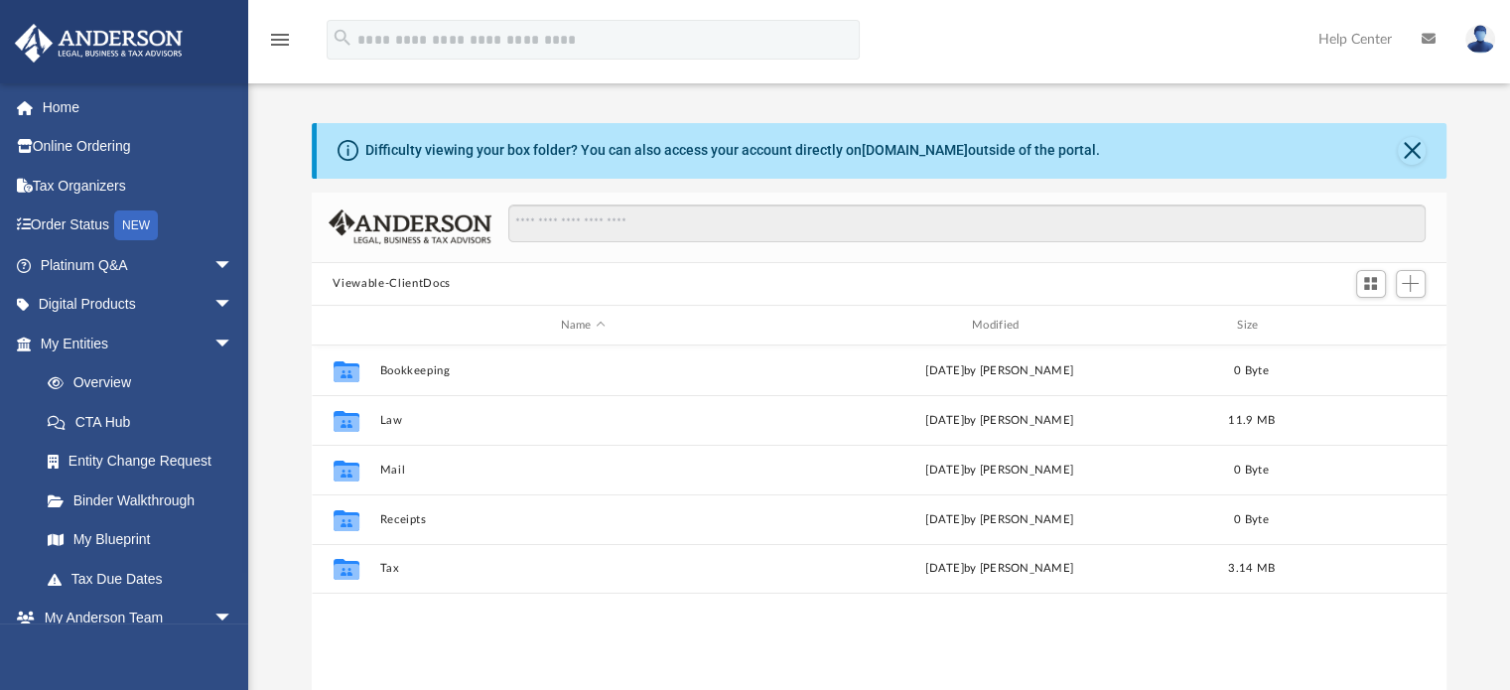
scroll to position [436, 1120]
click at [1426, 35] on icon at bounding box center [1429, 39] width 14 height 14
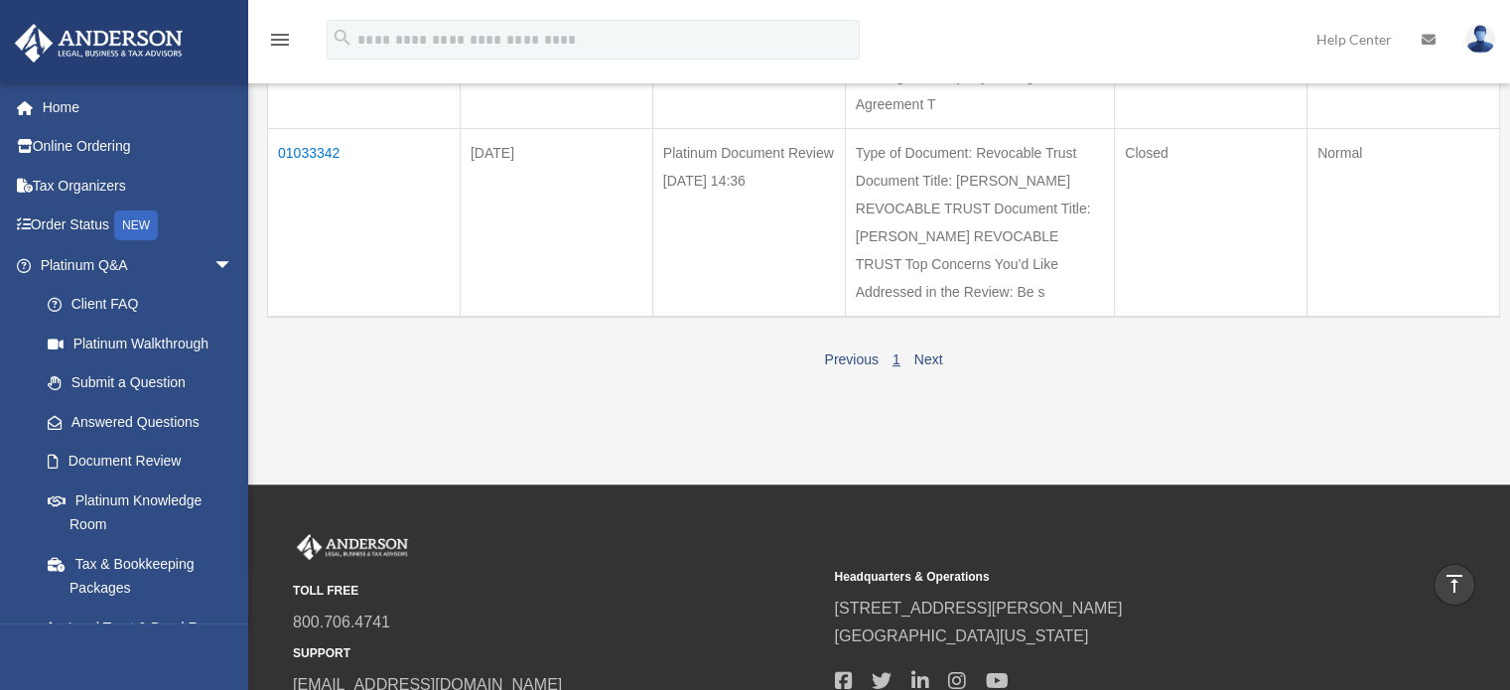
scroll to position [648, 0]
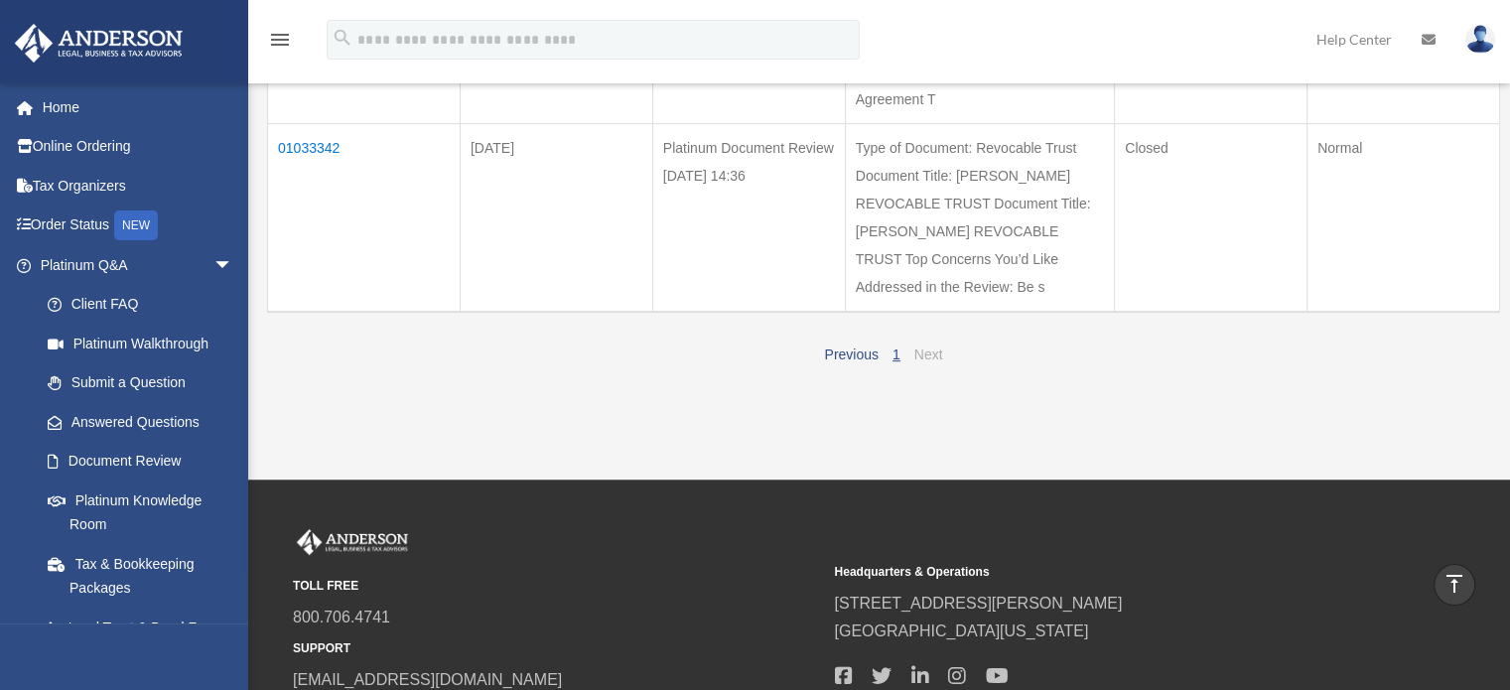
click at [929, 362] on link "Next" at bounding box center [928, 355] width 29 height 16
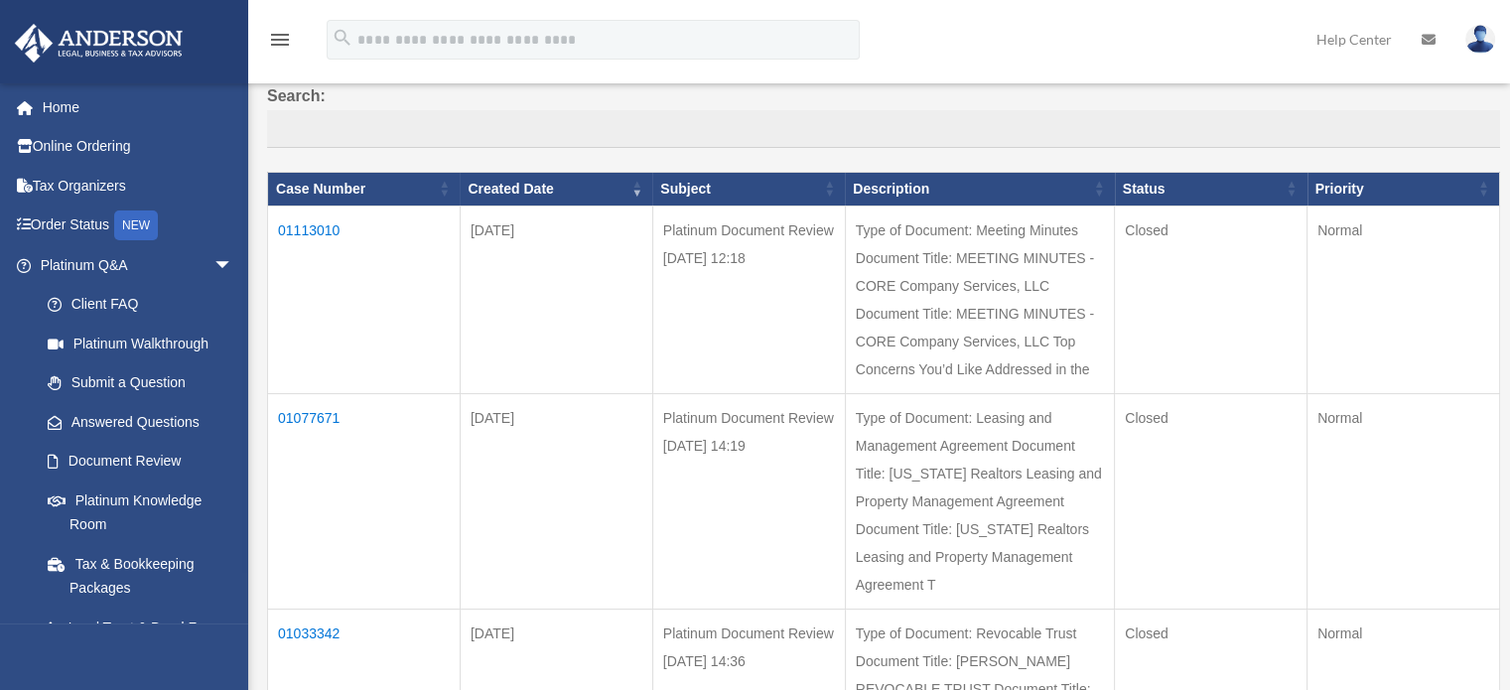
scroll to position [0, 0]
